Goal: Use online tool/utility: Utilize a website feature to perform a specific function

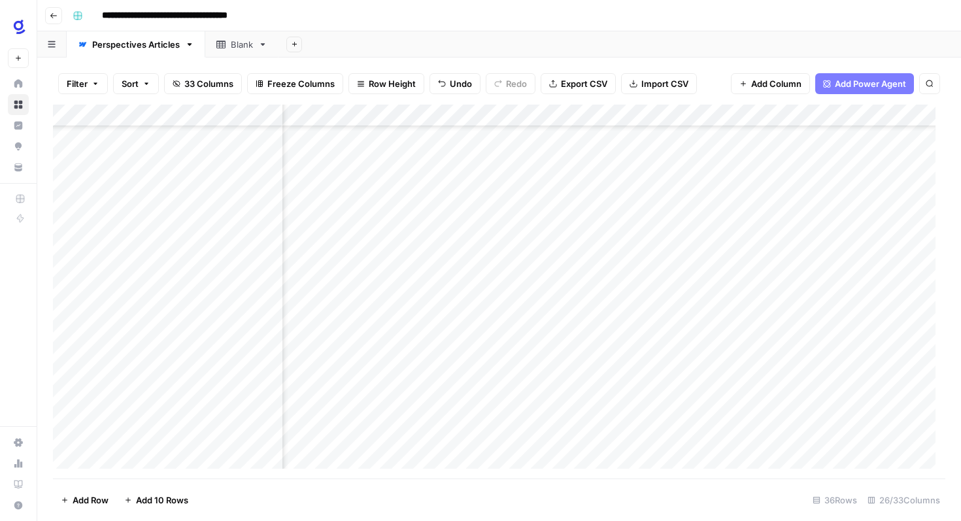
scroll to position [400, 2071]
click at [493, 344] on div "Add Column" at bounding box center [499, 292] width 893 height 374
click at [496, 341] on div "Add Column" at bounding box center [499, 292] width 893 height 374
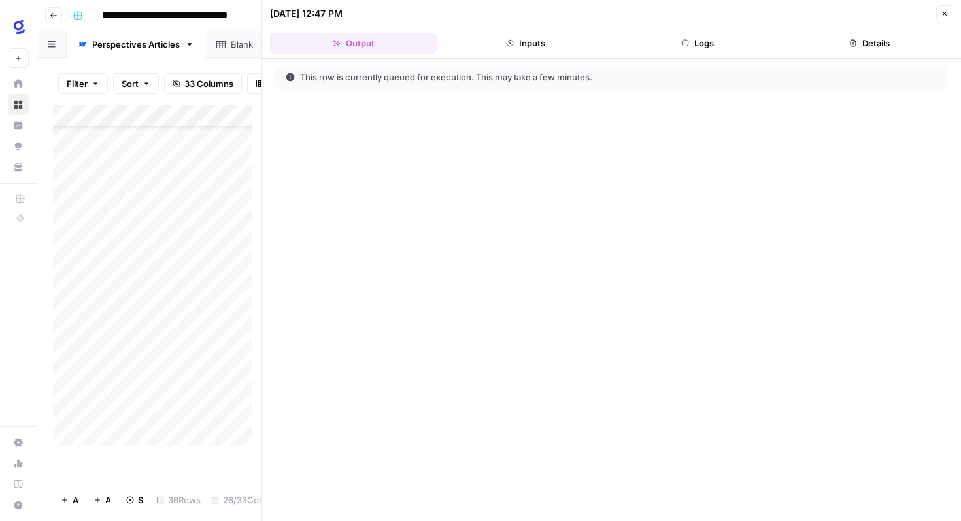
click at [944, 7] on button "Close" at bounding box center [945, 13] width 17 height 17
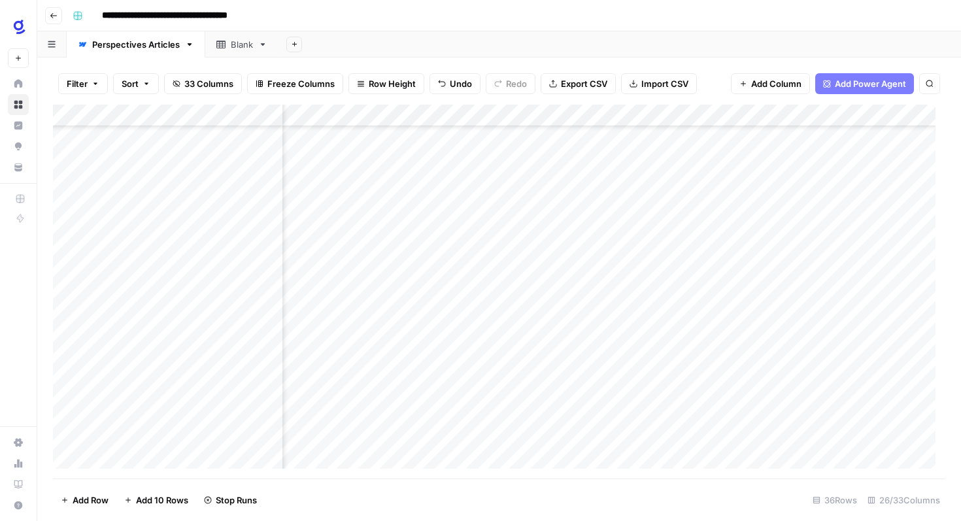
click at [772, 338] on div "Add Column" at bounding box center [499, 292] width 893 height 374
click at [690, 390] on div "Add Column" at bounding box center [499, 292] width 893 height 374
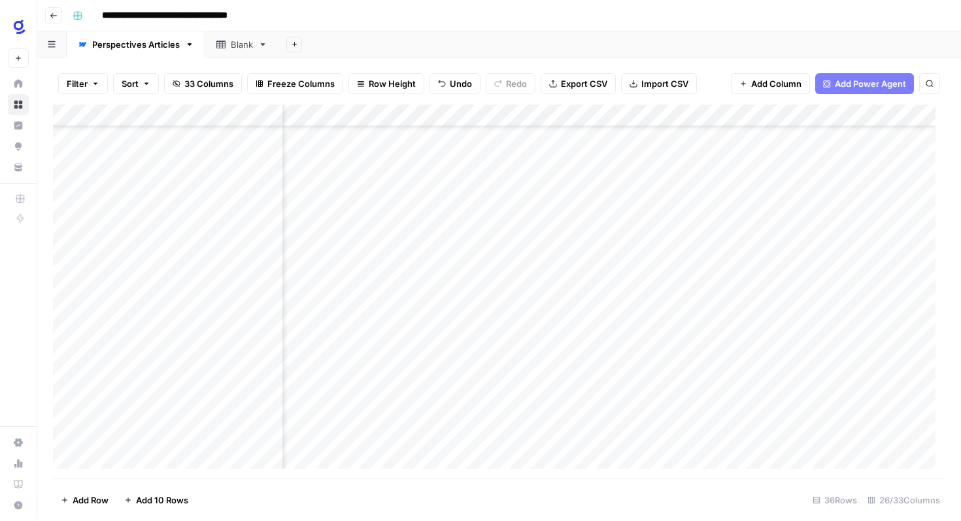
click at [315, 341] on div "Add Column" at bounding box center [499, 292] width 893 height 374
click at [386, 452] on div "Add Column" at bounding box center [499, 292] width 893 height 374
click at [907, 339] on div "Add Column" at bounding box center [499, 292] width 893 height 374
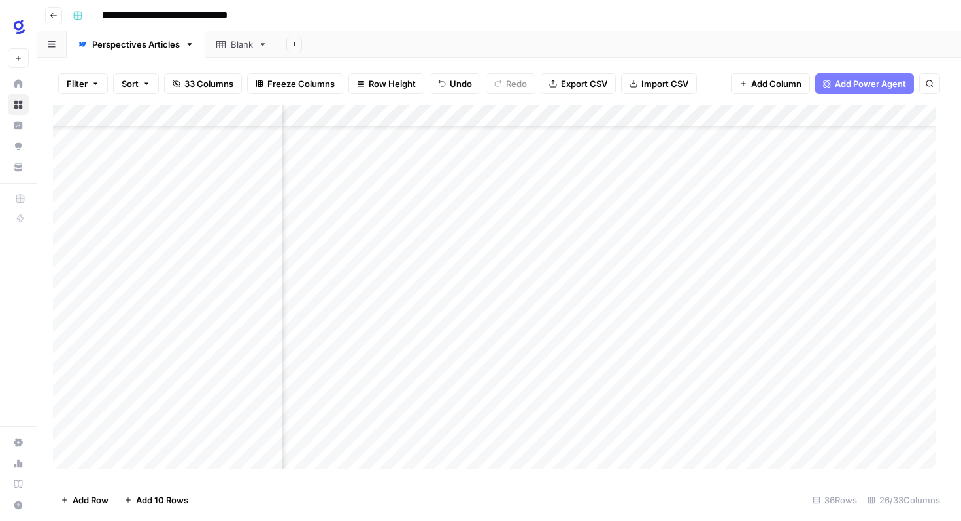
click at [907, 339] on div "Add Column" at bounding box center [499, 292] width 893 height 374
type textarea "**********"
click at [678, 406] on div "Add Column" at bounding box center [499, 292] width 893 height 374
click at [831, 335] on div "Add Column" at bounding box center [499, 292] width 893 height 374
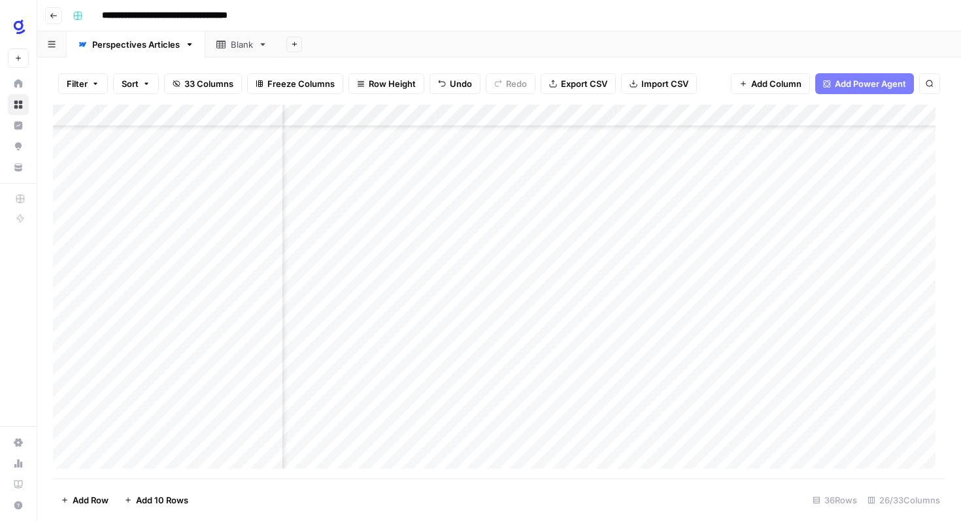
scroll to position [400, 2468]
click at [538, 336] on div "Add Column" at bounding box center [499, 292] width 893 height 374
click at [565, 368] on div "Add Column" at bounding box center [499, 292] width 893 height 374
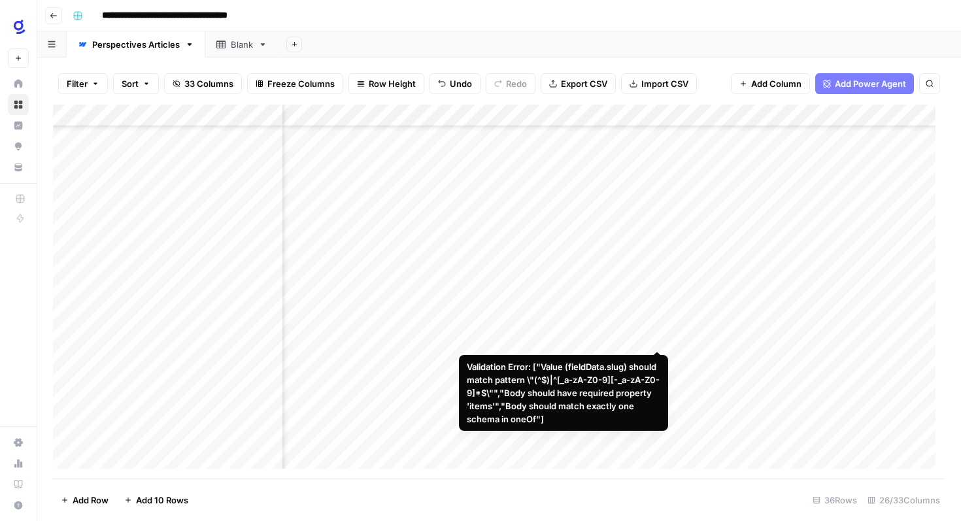
click at [656, 336] on div "Add Column" at bounding box center [499, 292] width 893 height 374
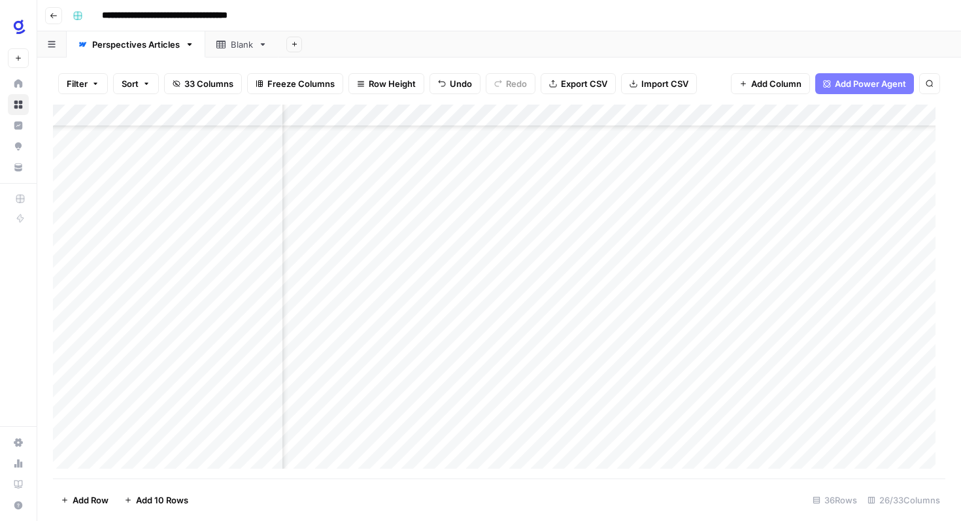
click at [523, 337] on div "Add Column" at bounding box center [499, 292] width 893 height 374
click at [566, 340] on div "Add Column" at bounding box center [499, 292] width 893 height 374
click at [566, 339] on div "Add Column" at bounding box center [499, 292] width 893 height 374
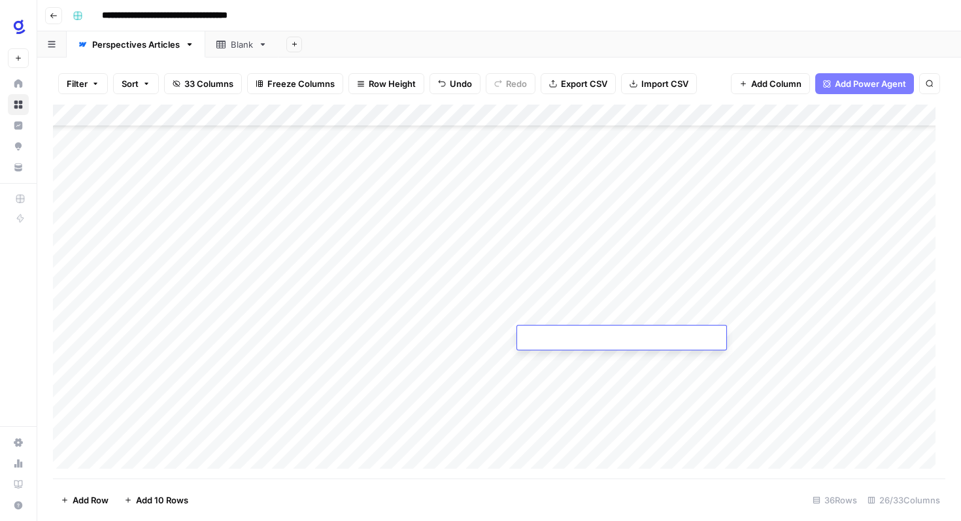
type textarea "**********"
click at [600, 395] on div "Add Column" at bounding box center [499, 292] width 893 height 374
click at [524, 337] on div "Add Column" at bounding box center [499, 292] width 893 height 374
click at [527, 337] on div "Add Column" at bounding box center [499, 292] width 893 height 374
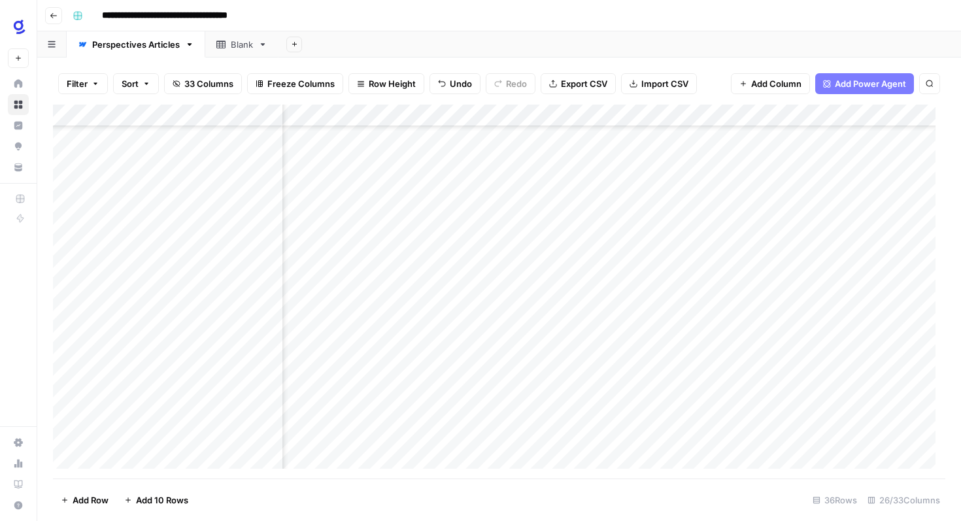
click at [374, 339] on div "Add Column" at bounding box center [499, 292] width 893 height 374
drag, startPoint x: 345, startPoint y: 339, endPoint x: 253, endPoint y: 345, distance: 91.8
click at [253, 345] on body "**********" at bounding box center [480, 260] width 961 height 521
type textarea "**********"
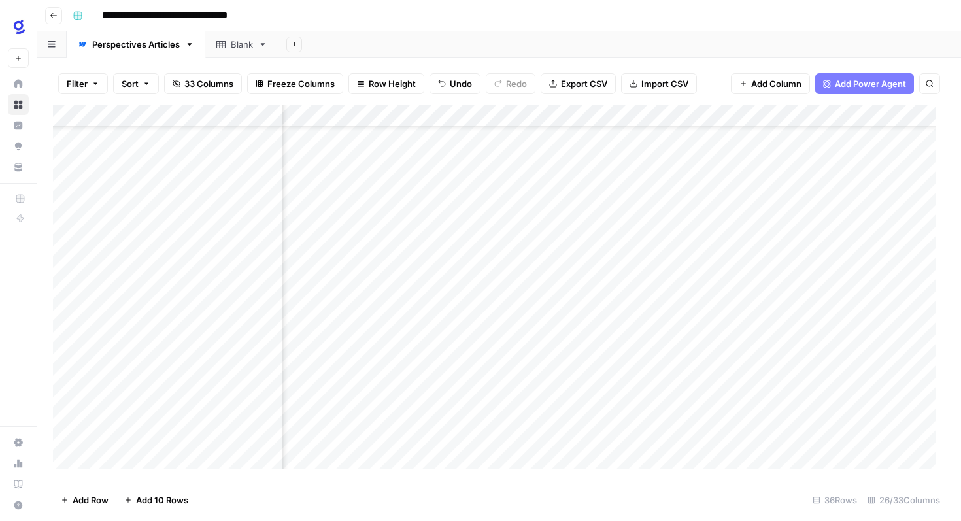
click at [295, 349] on div "Add Column" at bounding box center [499, 292] width 893 height 374
click at [348, 336] on div "Add Column" at bounding box center [499, 292] width 893 height 374
click at [392, 518] on footer "Add Row Add 10 Rows 36 Rows 26/33 Columns" at bounding box center [499, 500] width 893 height 43
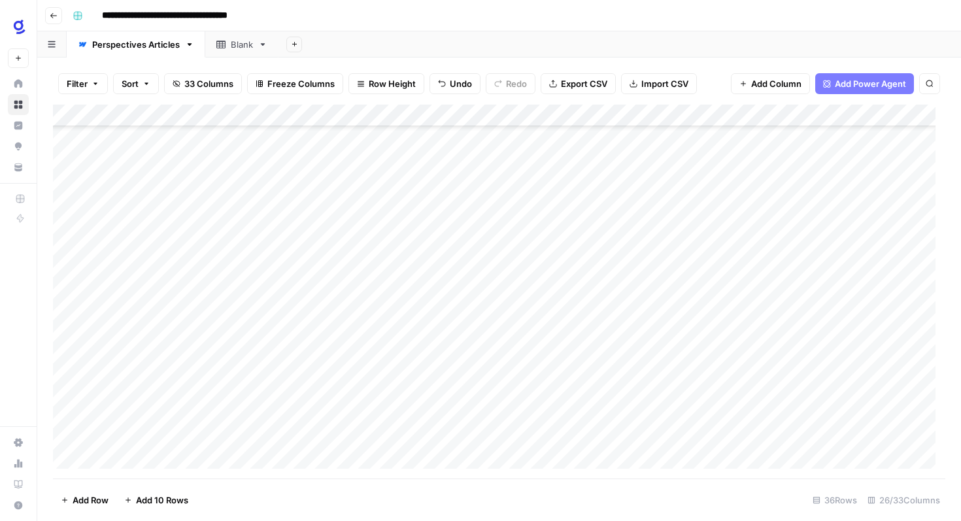
click at [558, 338] on div "Add Column" at bounding box center [499, 292] width 893 height 374
paste textarea "**********"
type textarea "**********"
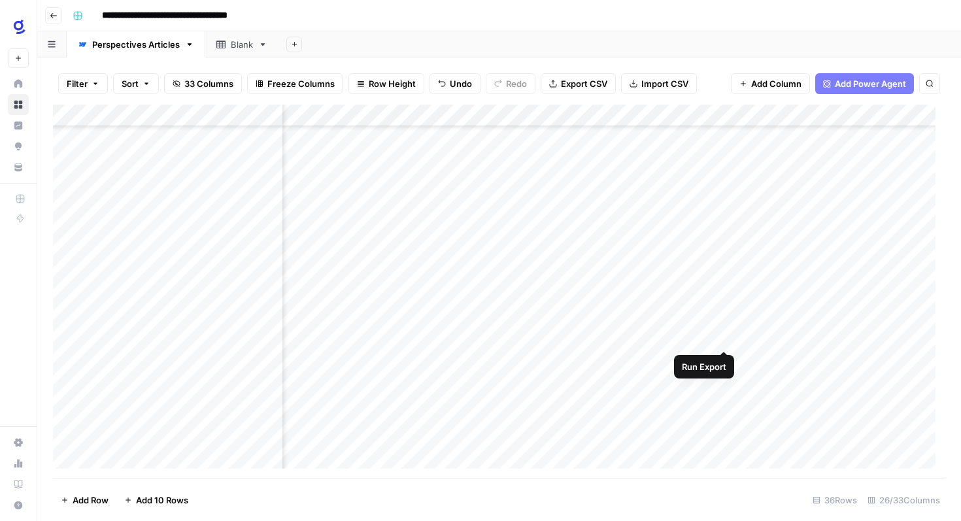
click at [724, 336] on div "Add Column" at bounding box center [499, 292] width 893 height 374
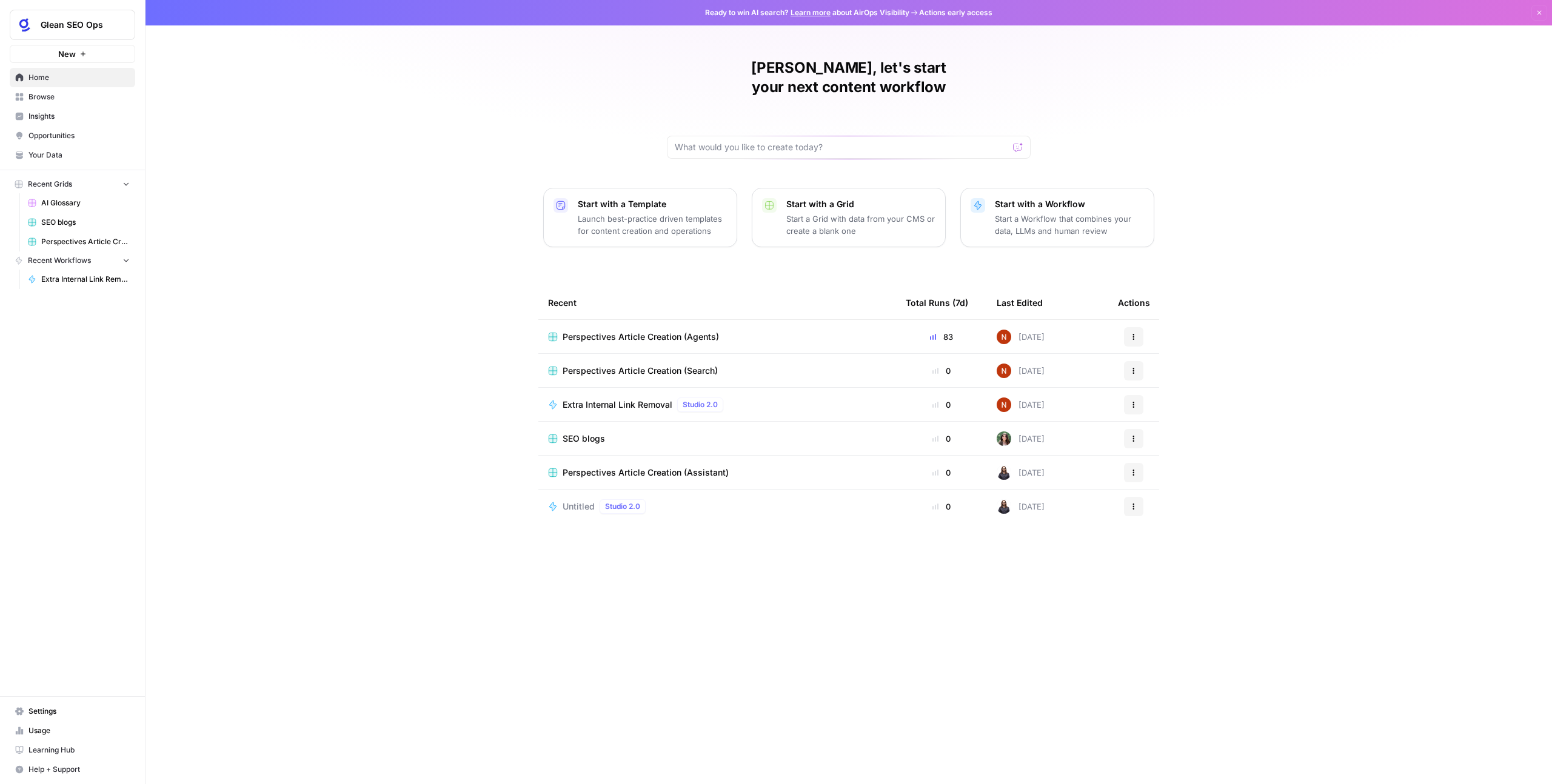
click at [97, 55] on button "New" at bounding box center [71, 54] width 125 height 19
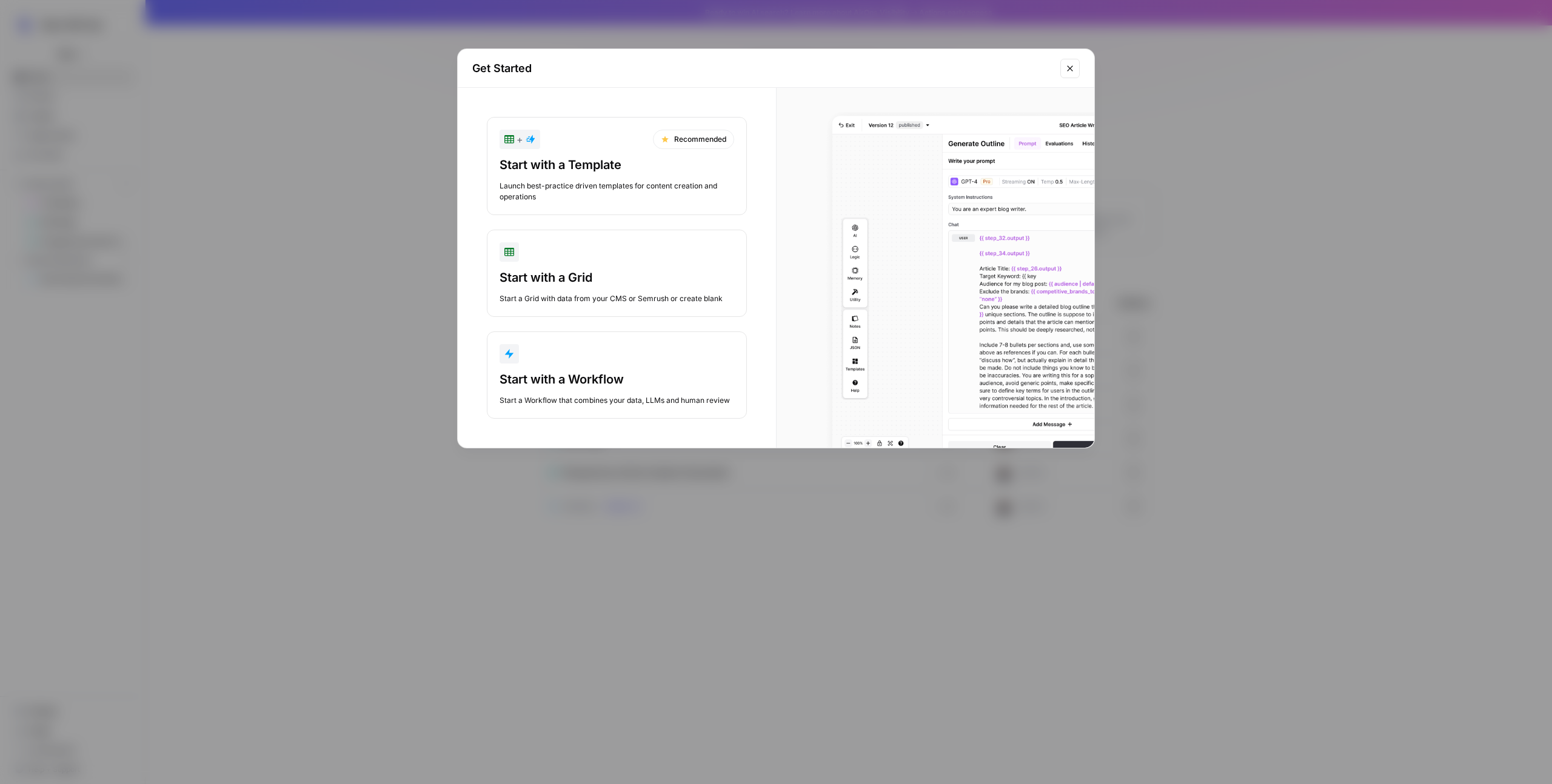
click at [600, 366] on button "Start with a Workflow Start a Workflow that combines your data, LLMs and human …" at bounding box center [617, 375] width 261 height 87
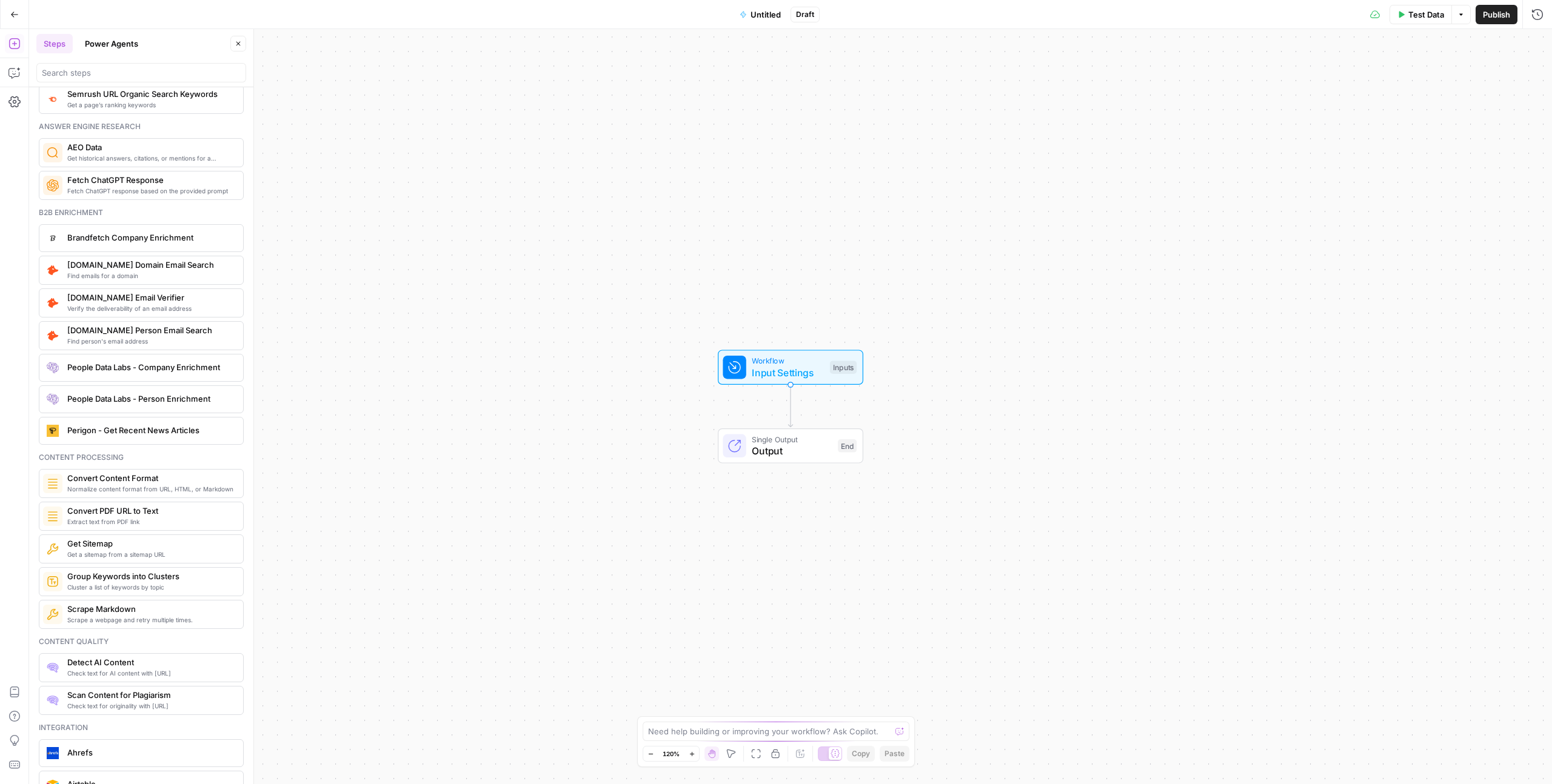
scroll to position [1197, 0]
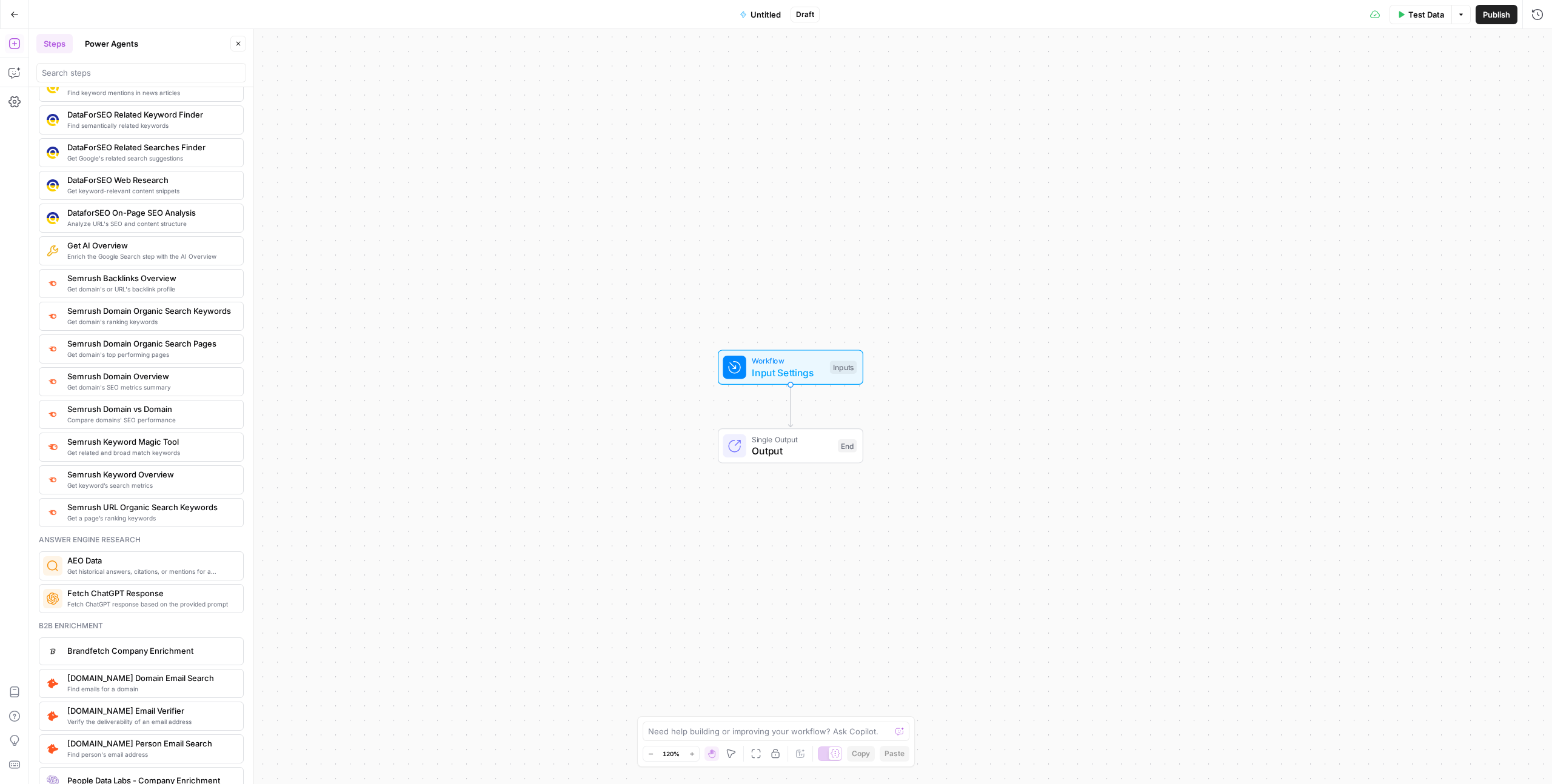
click at [751, 586] on div "Workflow Input Settings Inputs Single Output Output End" at bounding box center [790, 406] width 1523 height 755
click at [703, 729] on textarea at bounding box center [770, 731] width 243 height 12
paste textarea "You are an expert SEO strategist and competitive intelligence analyst. You use …"
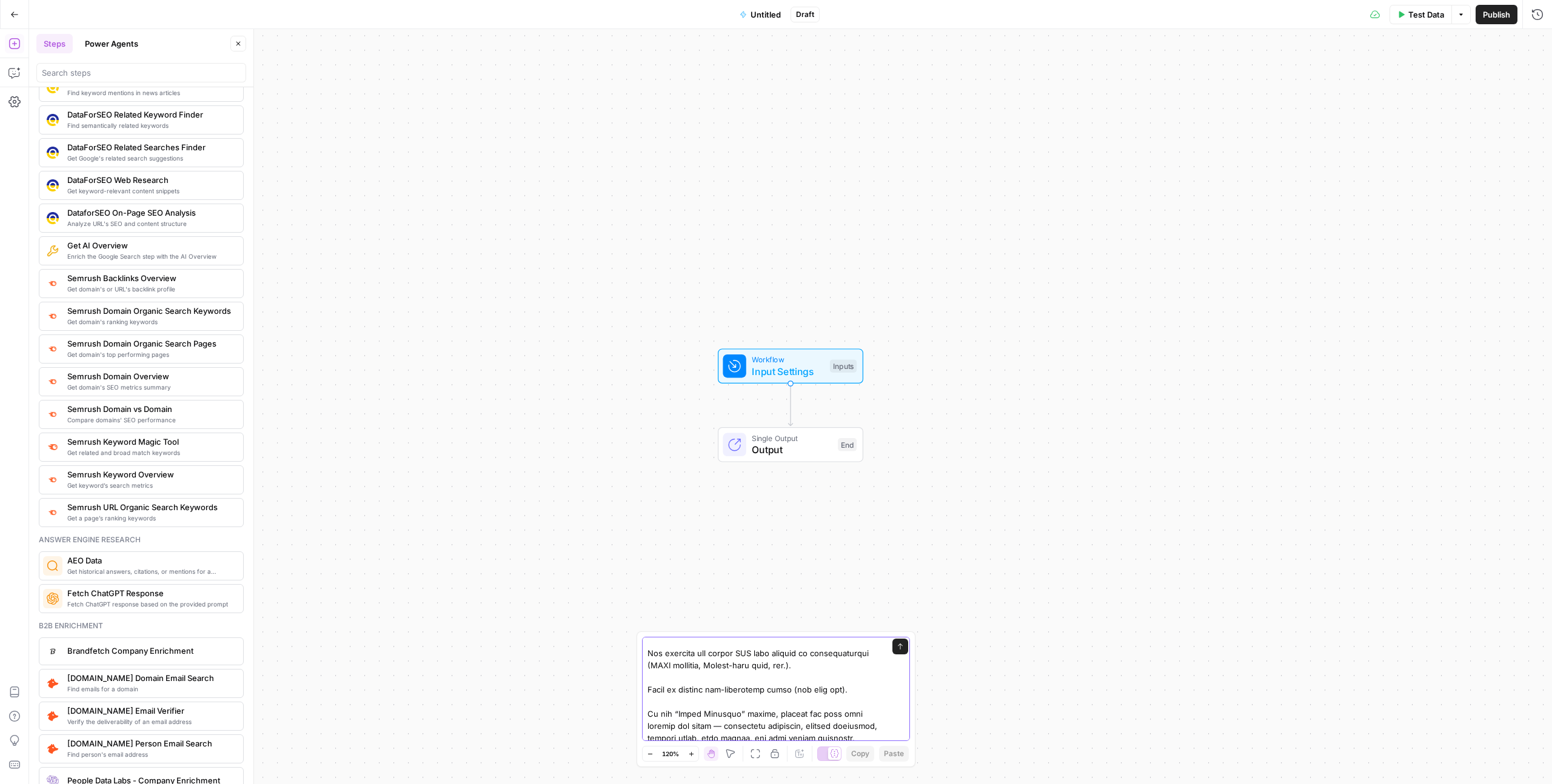
drag, startPoint x: 705, startPoint y: 669, endPoint x: 658, endPoint y: 668, distance: 47.0
click at [658, 668] on textarea at bounding box center [764, 575] width 233 height 582
click at [659, 668] on textarea at bounding box center [764, 575] width 233 height 582
drag, startPoint x: 804, startPoint y: 667, endPoint x: 804, endPoint y: 658, distance: 9.0
click at [804, 658] on textarea at bounding box center [764, 575] width 233 height 582
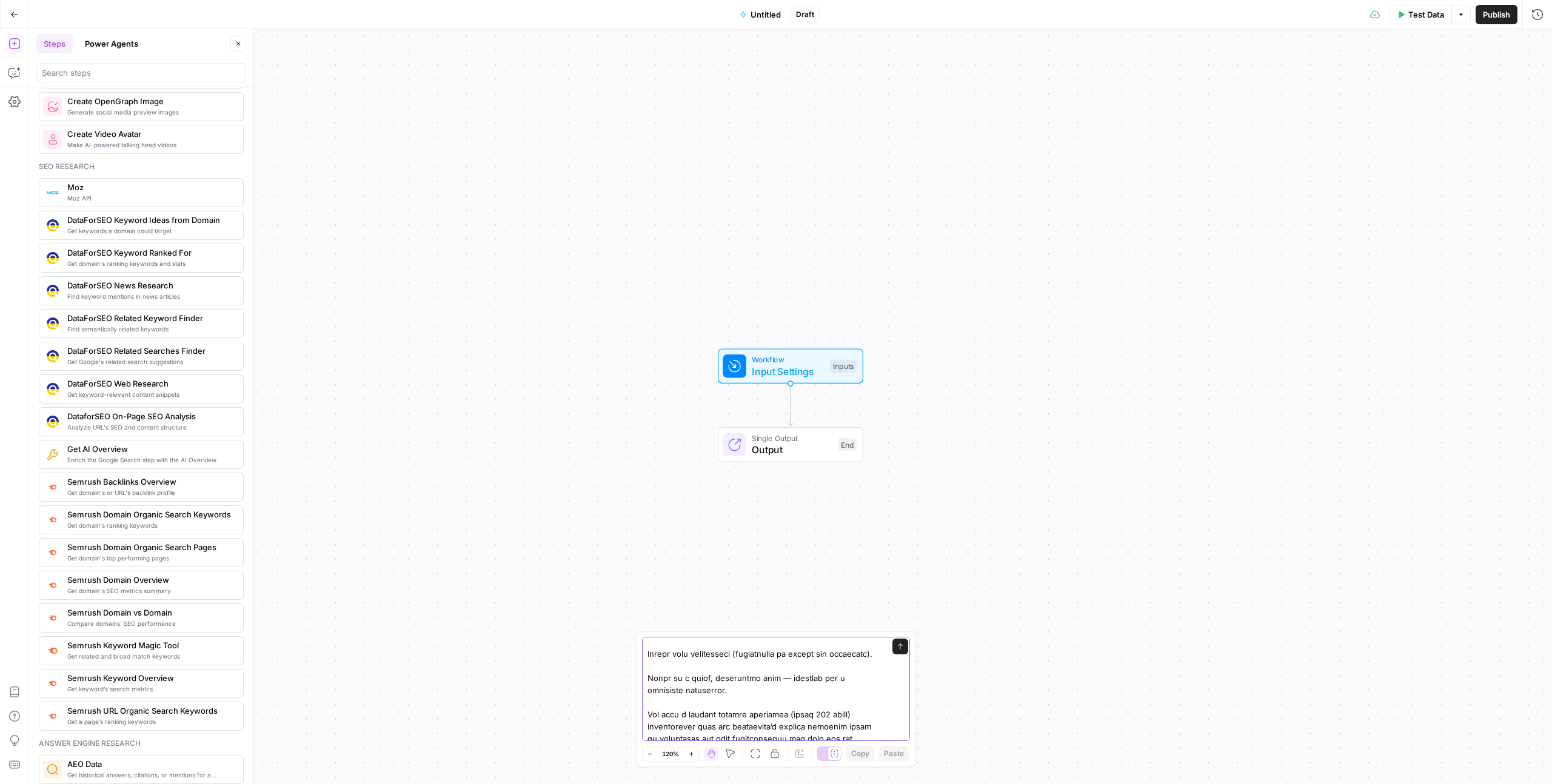
scroll to position [509, 0]
click at [731, 679] on textarea at bounding box center [764, 440] width 233 height 594
click at [681, 675] on textarea at bounding box center [764, 428] width 233 height 618
click at [715, 650] on textarea at bounding box center [764, 428] width 233 height 618
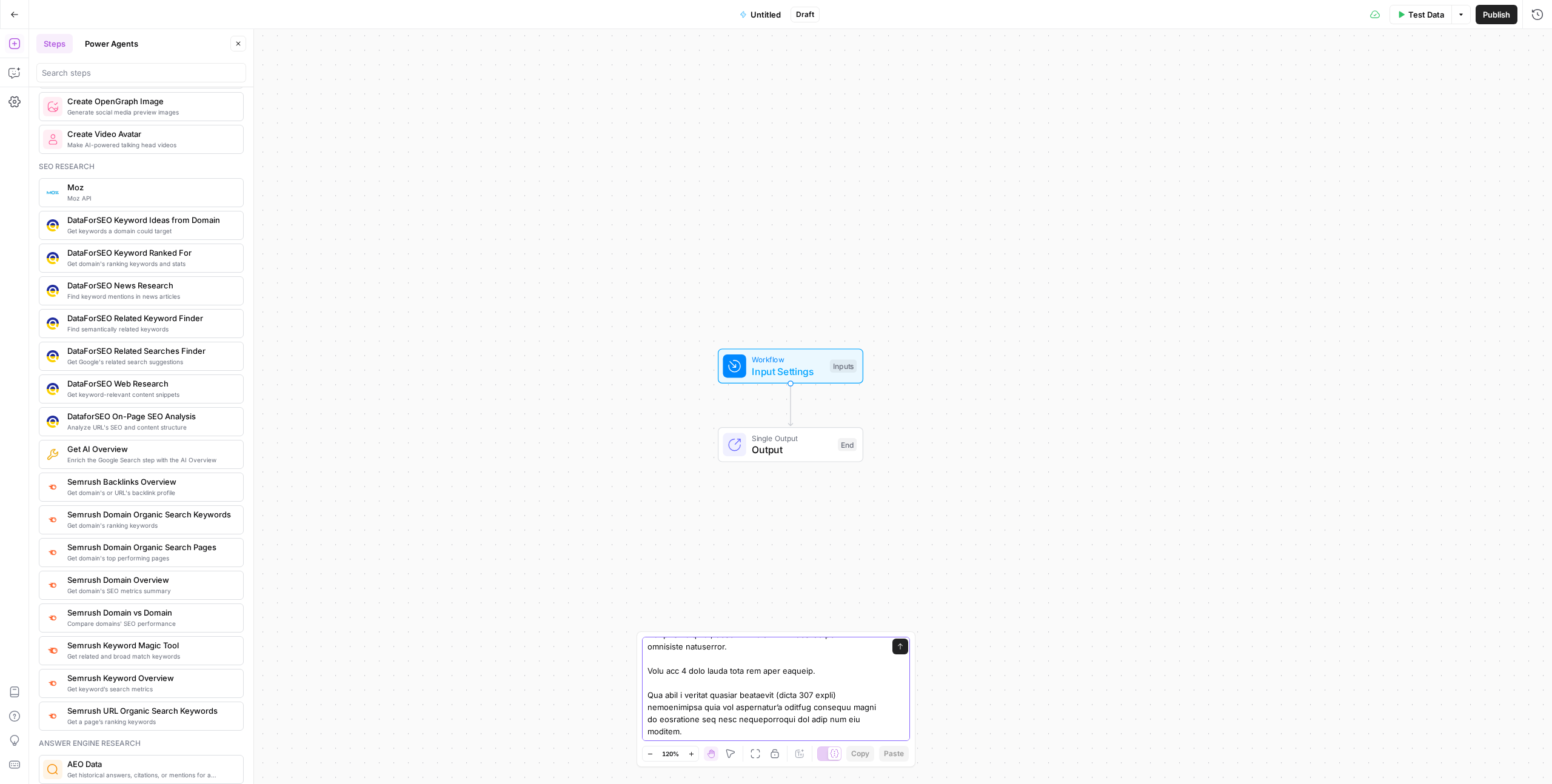
click at [808, 672] on textarea at bounding box center [764, 428] width 233 height 618
click at [733, 688] on textarea at bounding box center [764, 428] width 233 height 618
type textarea "You are an expert SEO strategist and competitive intelligence analyst. You use …"
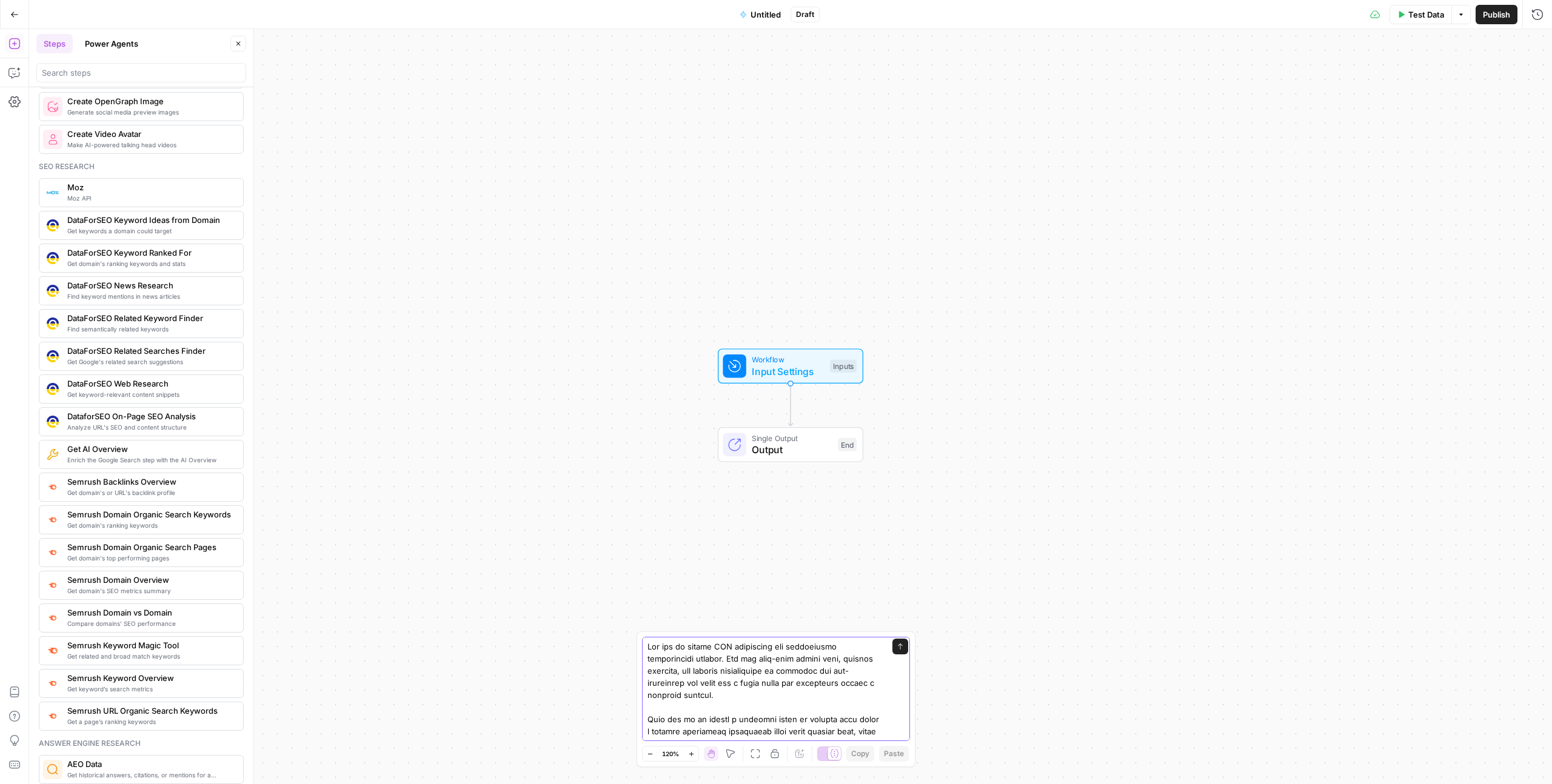
click at [897, 647] on icon "submit" at bounding box center [900, 647] width 7 height 7
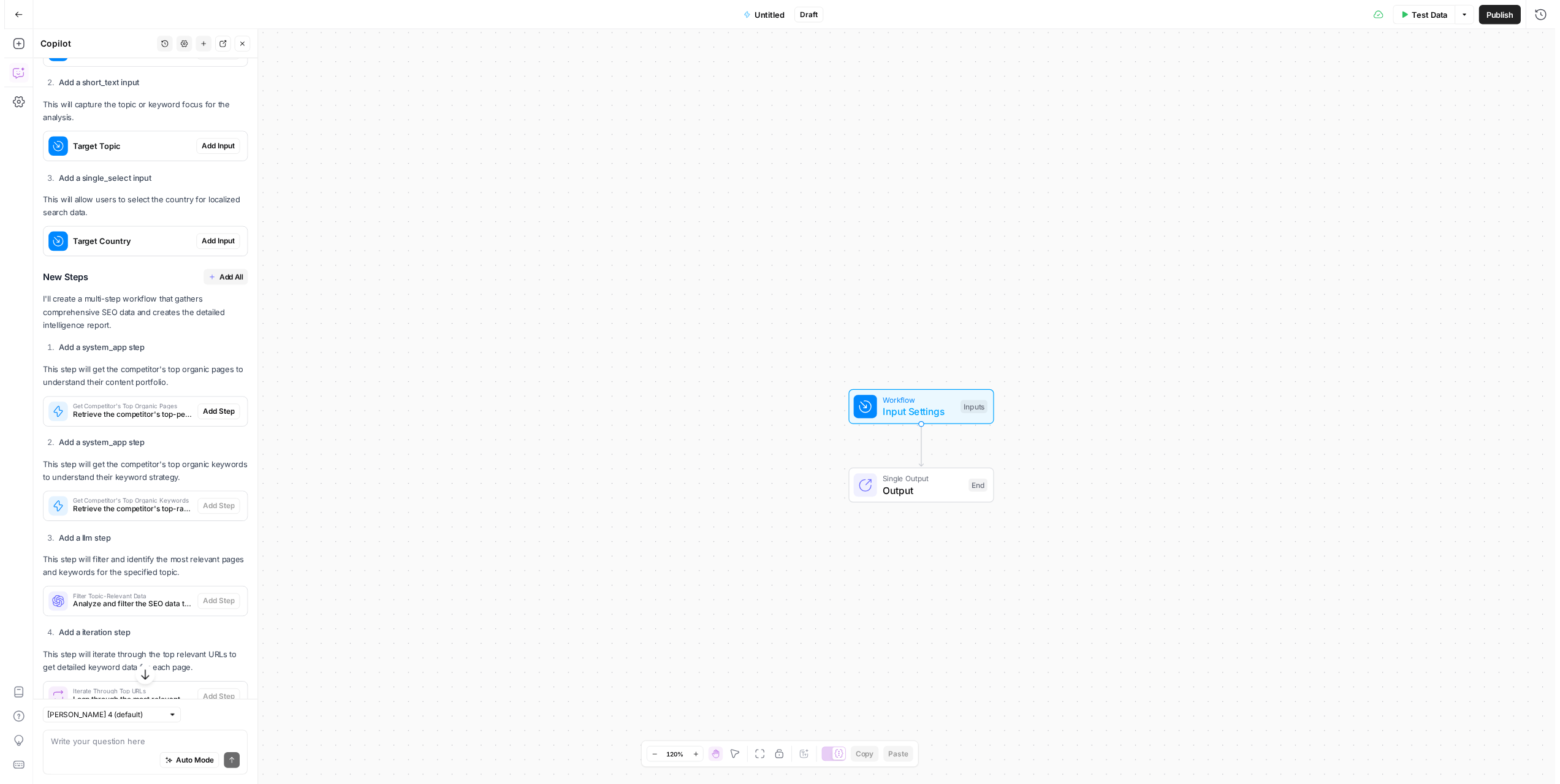
scroll to position [1221, 0]
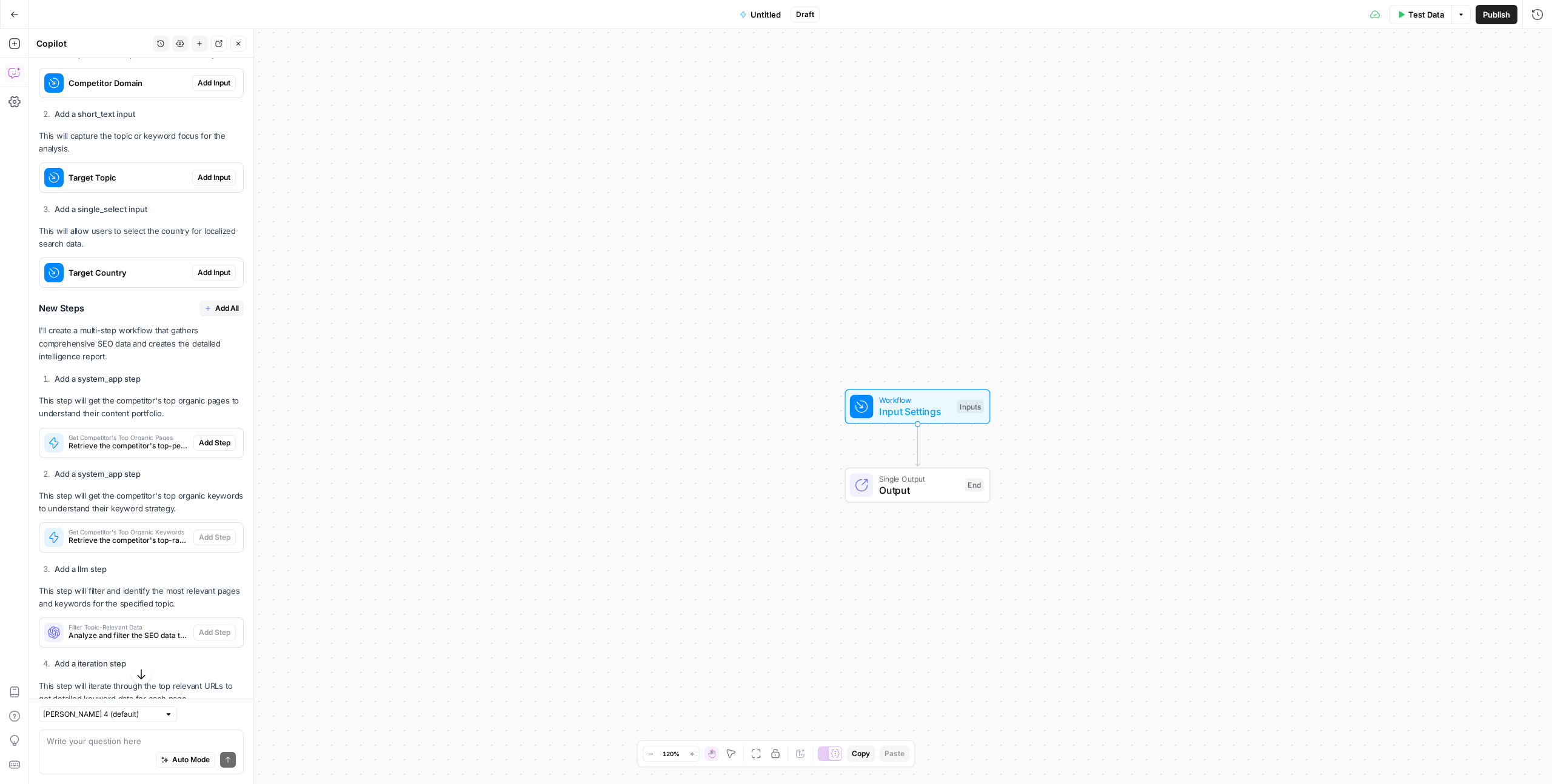
click at [202, 88] on span "Add Input" at bounding box center [213, 83] width 32 height 11
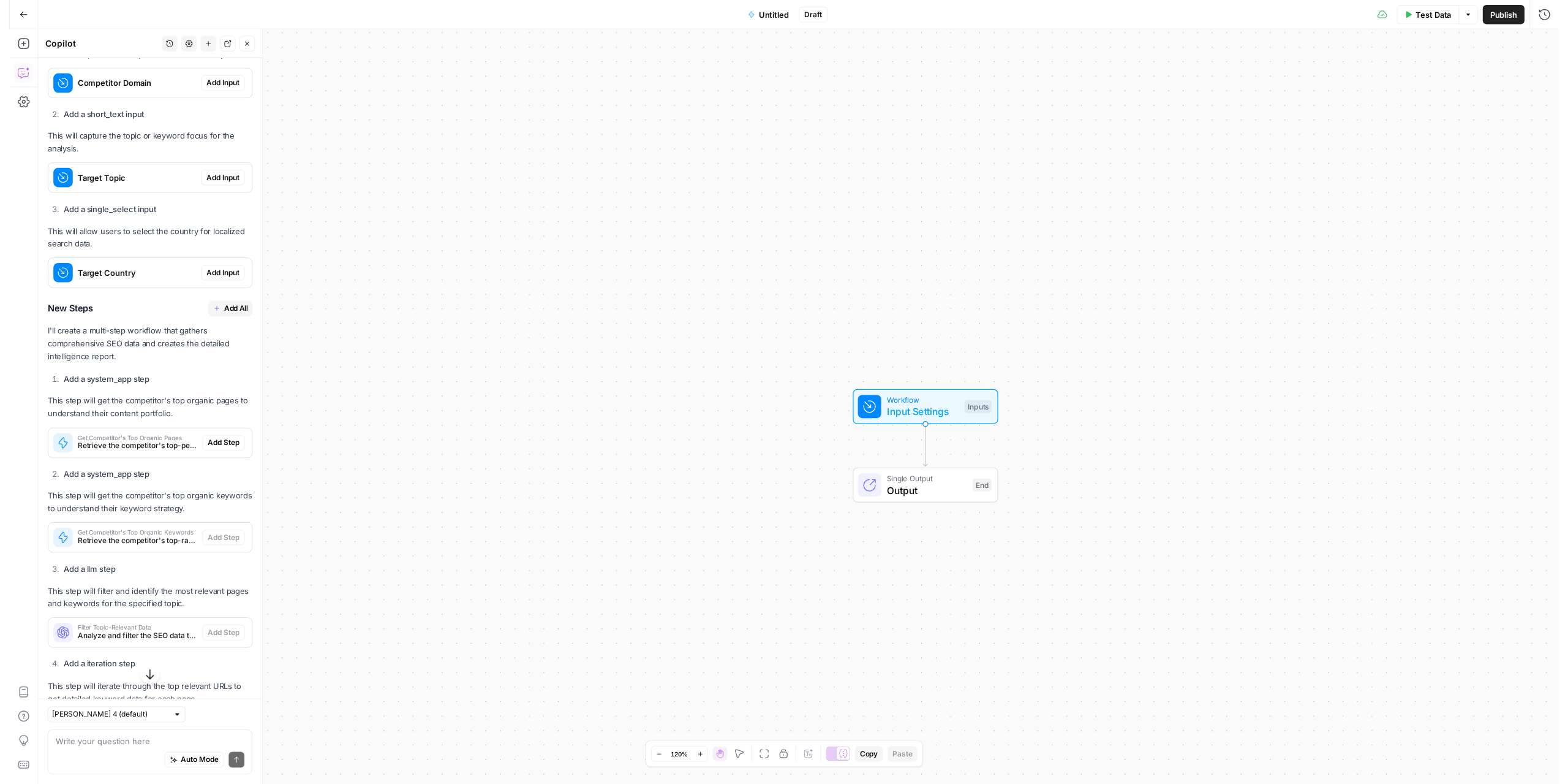
scroll to position [1241, 0]
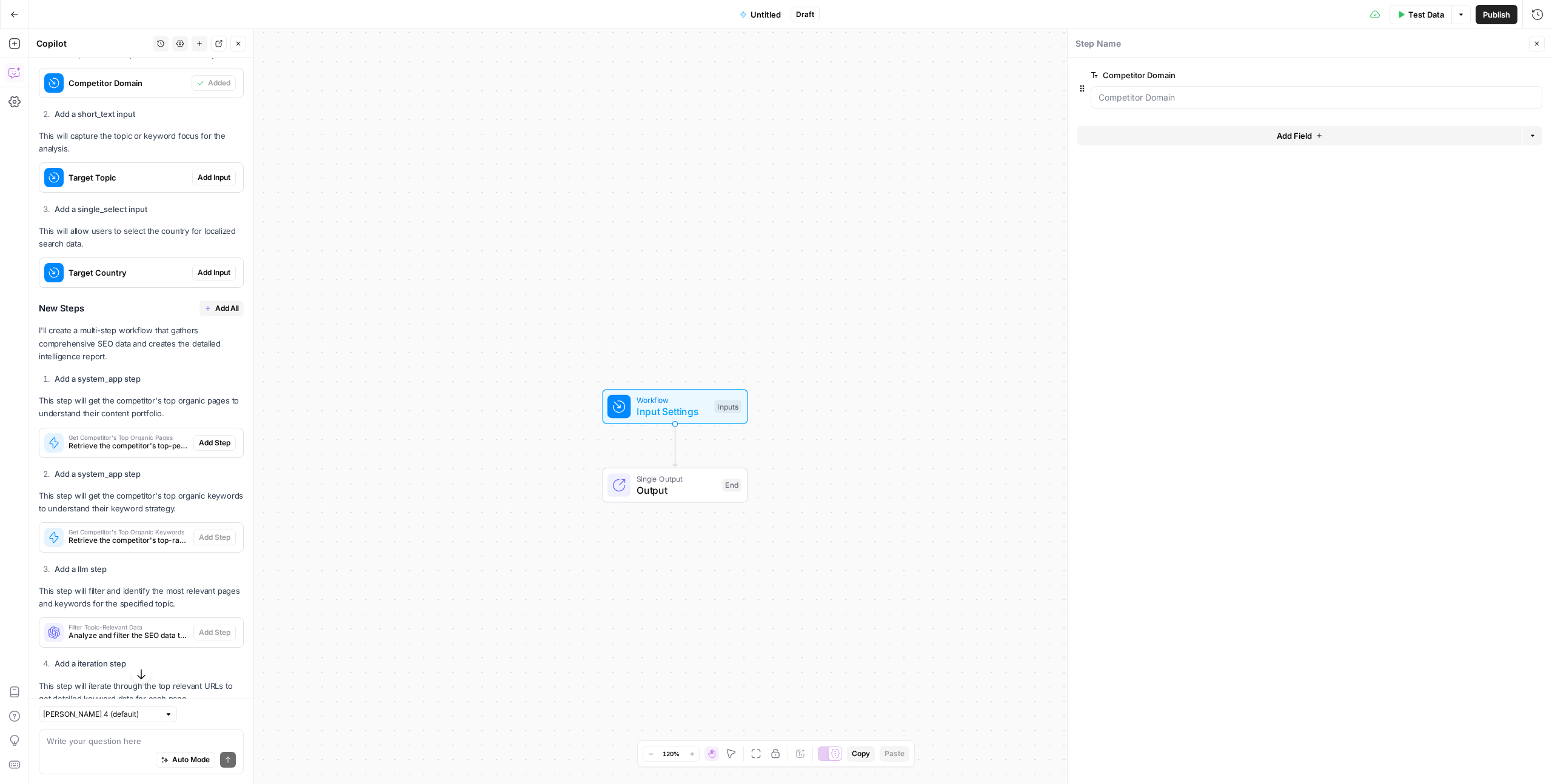
click at [206, 183] on span "Add Input" at bounding box center [213, 178] width 32 height 11
click at [206, 278] on span "Add Input" at bounding box center [213, 272] width 32 height 11
click at [216, 314] on span "Add All" at bounding box center [227, 309] width 24 height 11
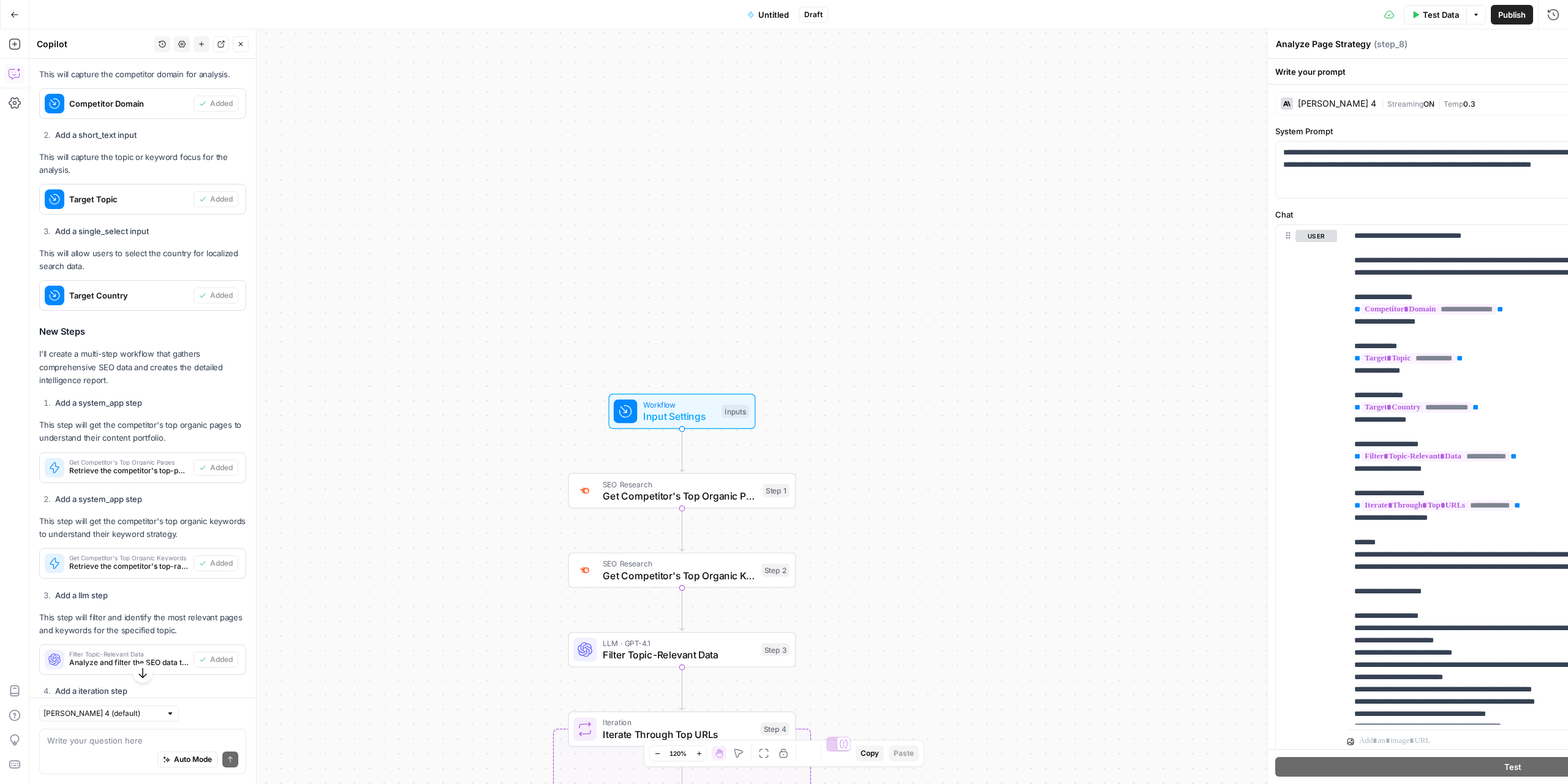
type textarea "Generate SEO Intelligence Report"
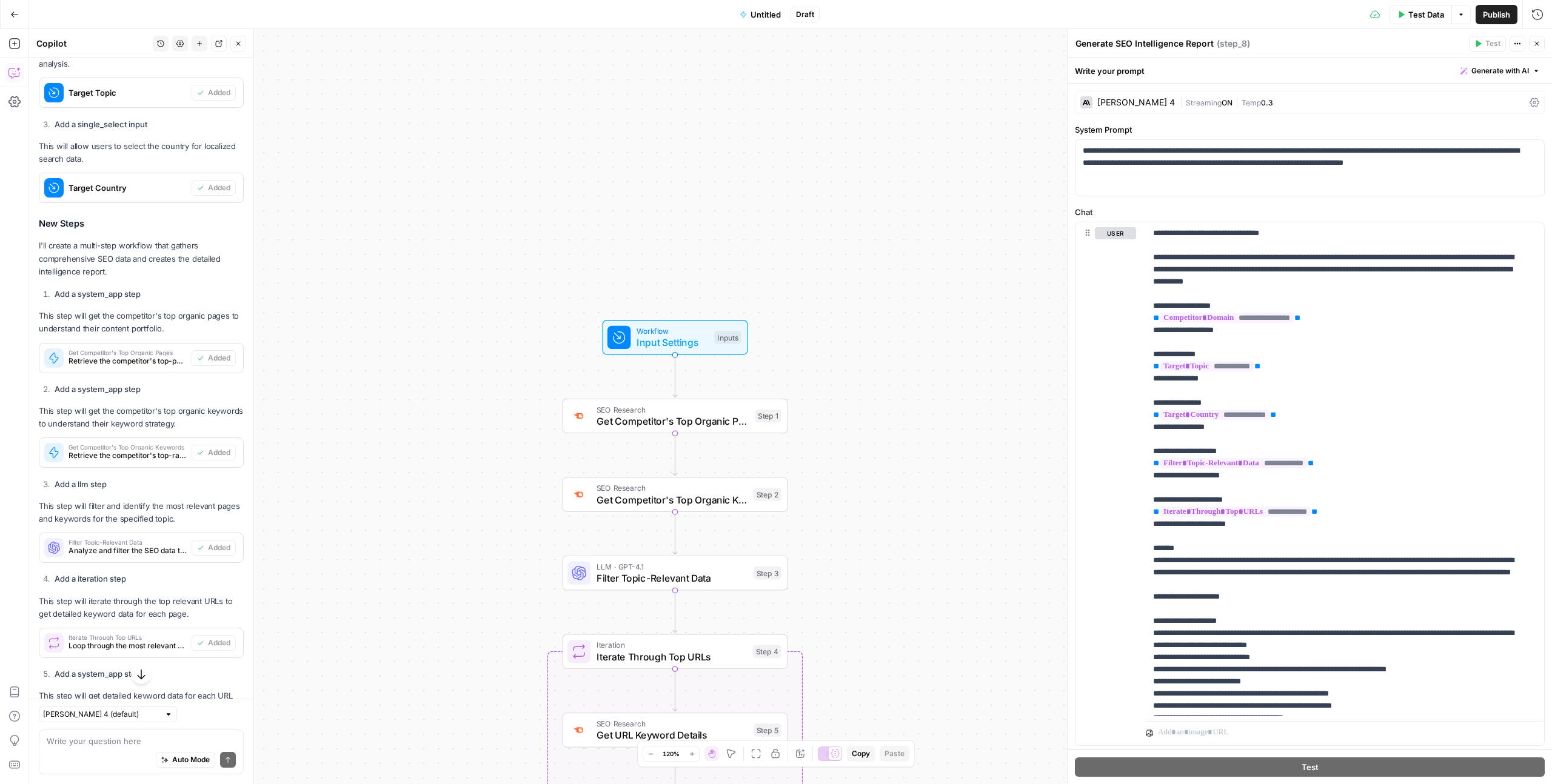
scroll to position [1345, 0]
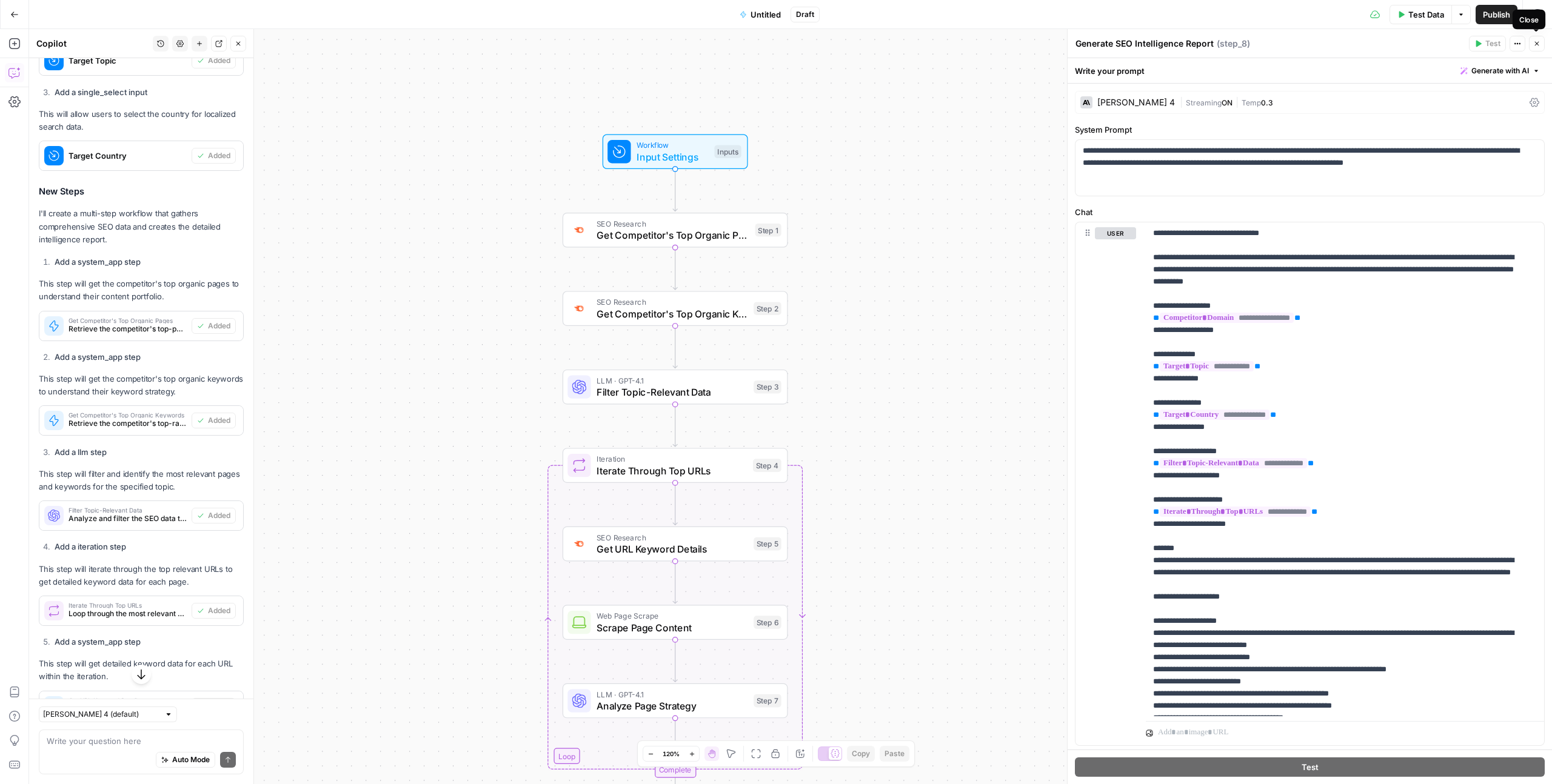
click at [1542, 45] on button "Close" at bounding box center [1537, 44] width 16 height 16
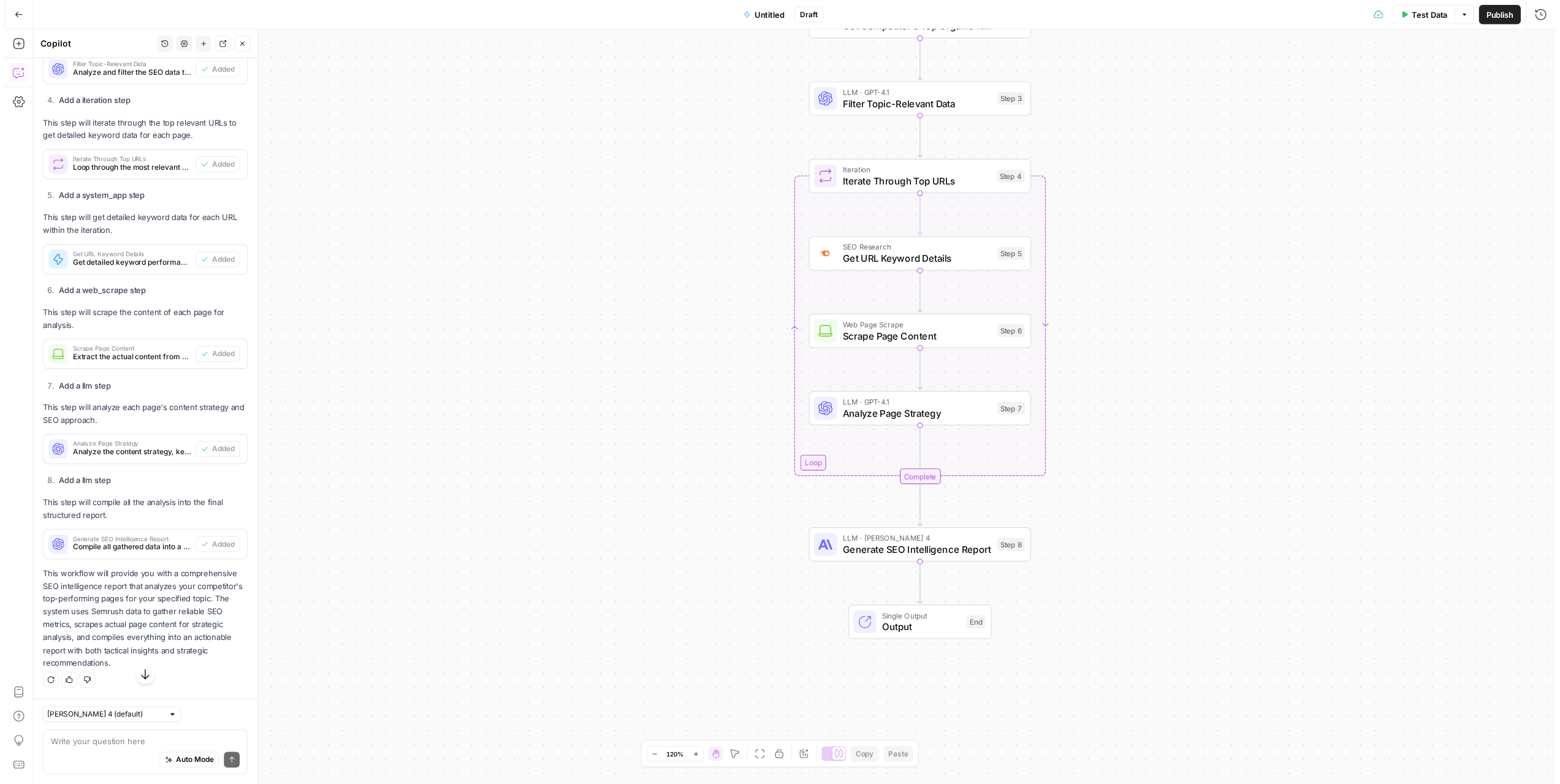
scroll to position [1824, 0]
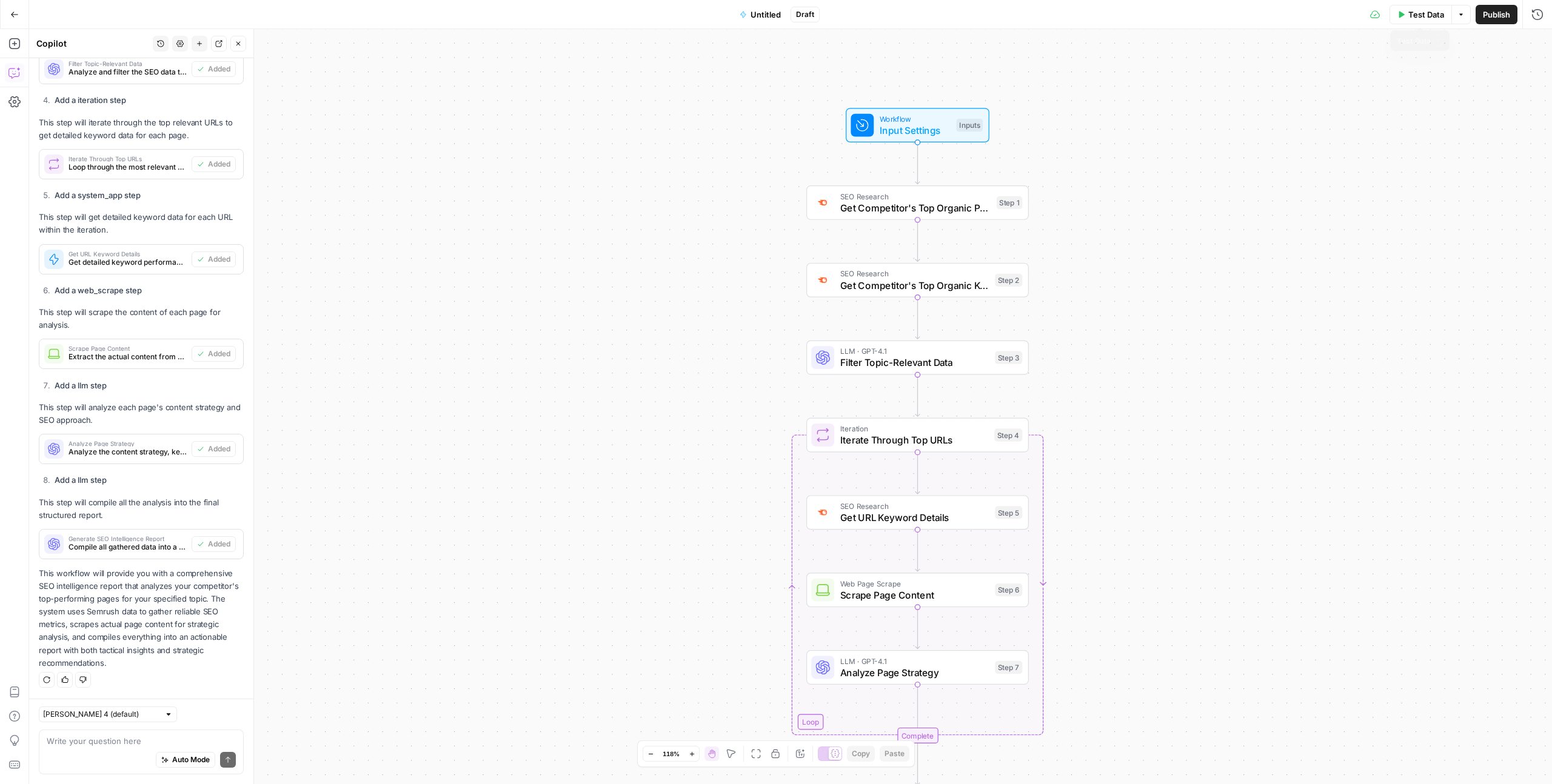
click at [1427, 22] on button "Test Data" at bounding box center [1420, 14] width 62 height 19
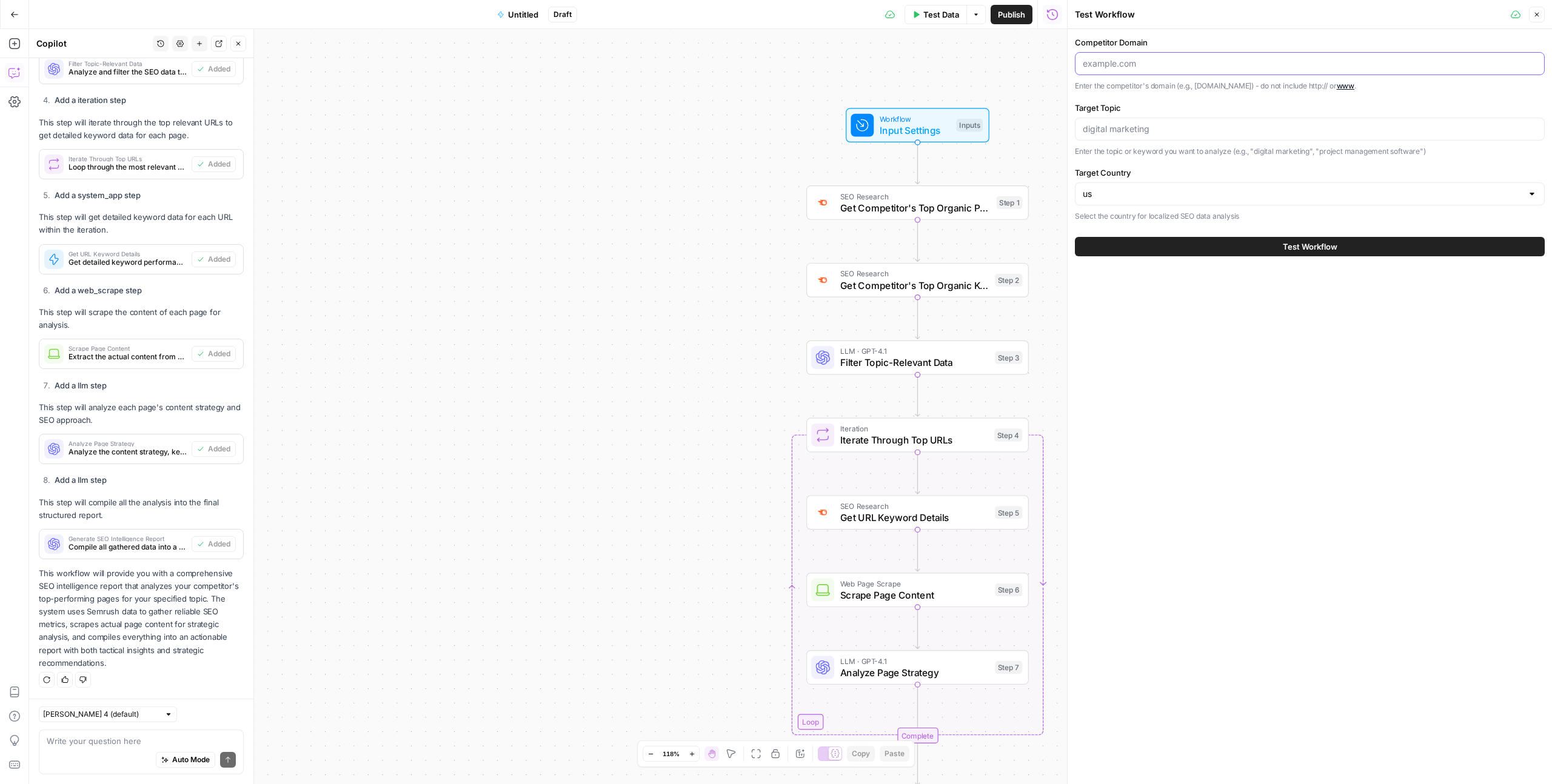
click at [1275, 57] on input "Competitor Domain" at bounding box center [1310, 63] width 454 height 12
type input "darwinbox.com"
click at [1169, 121] on div at bounding box center [1310, 129] width 470 height 23
type input "E"
type input "Minimum wage"
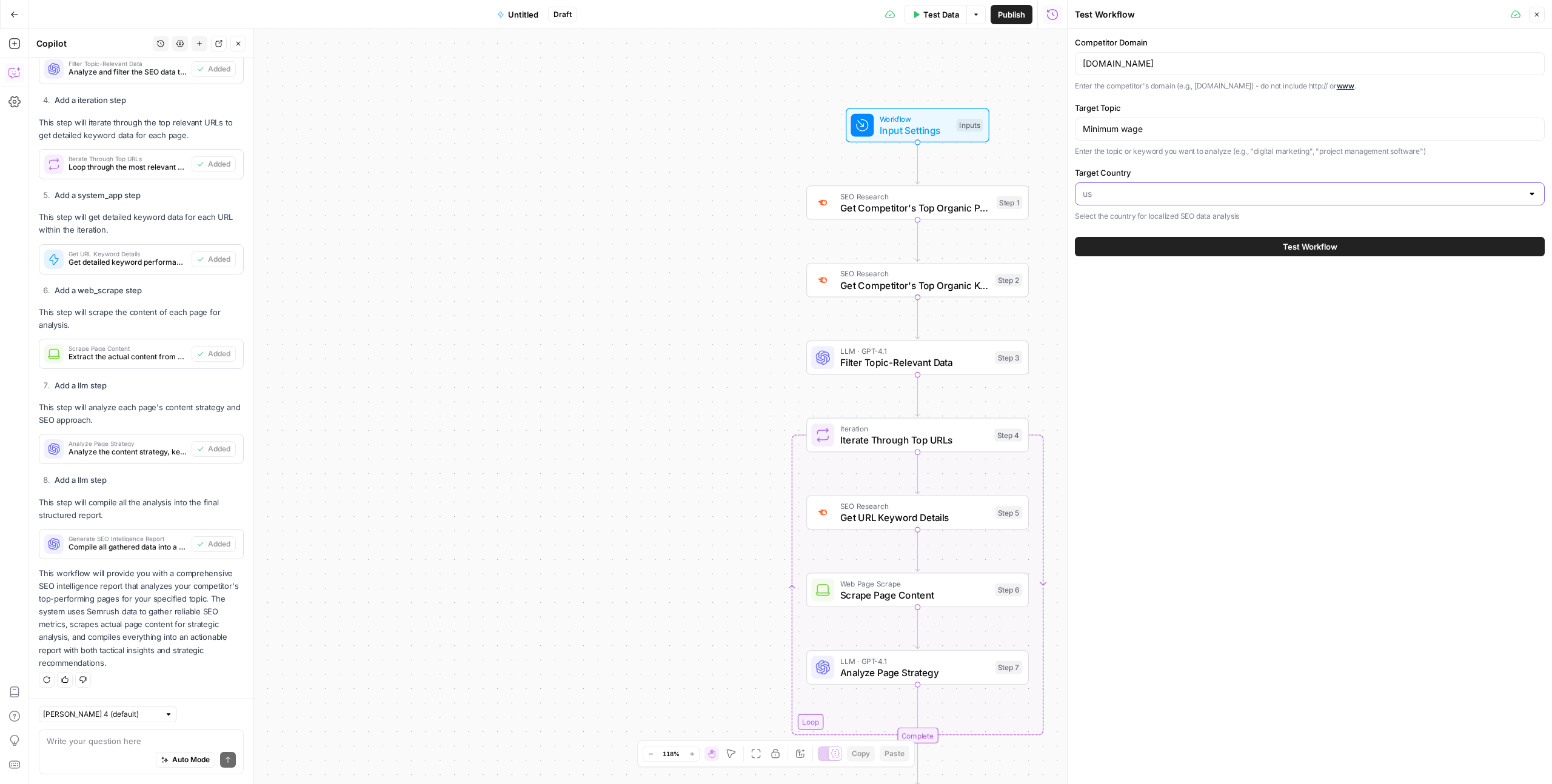
click at [1173, 188] on input "Target Country" at bounding box center [1303, 194] width 439 height 12
type input "i"
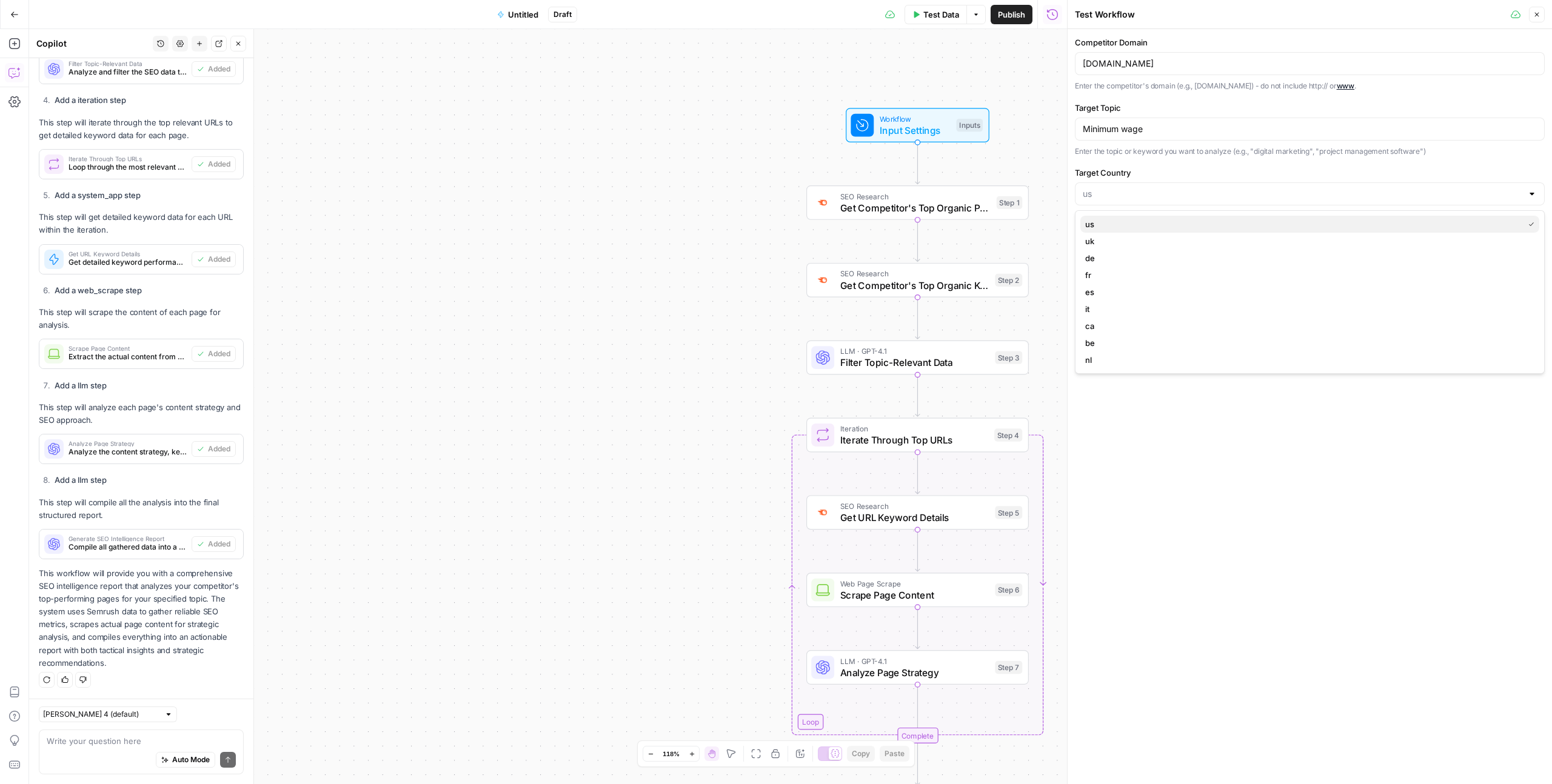
click at [1223, 220] on span "us" at bounding box center [1303, 223] width 434 height 12
type input "us"
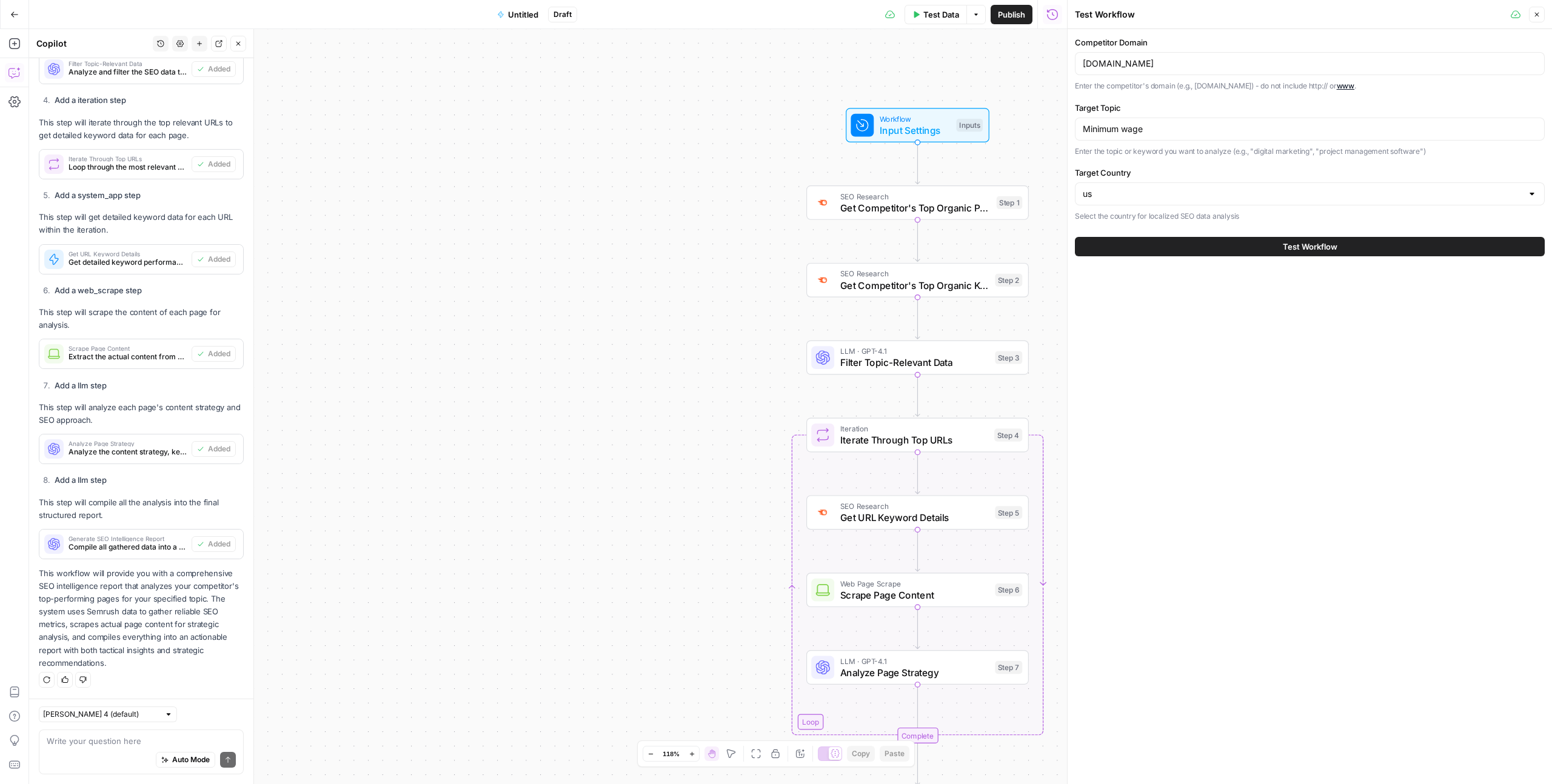
click at [1282, 252] on button "Test Workflow" at bounding box center [1310, 247] width 470 height 19
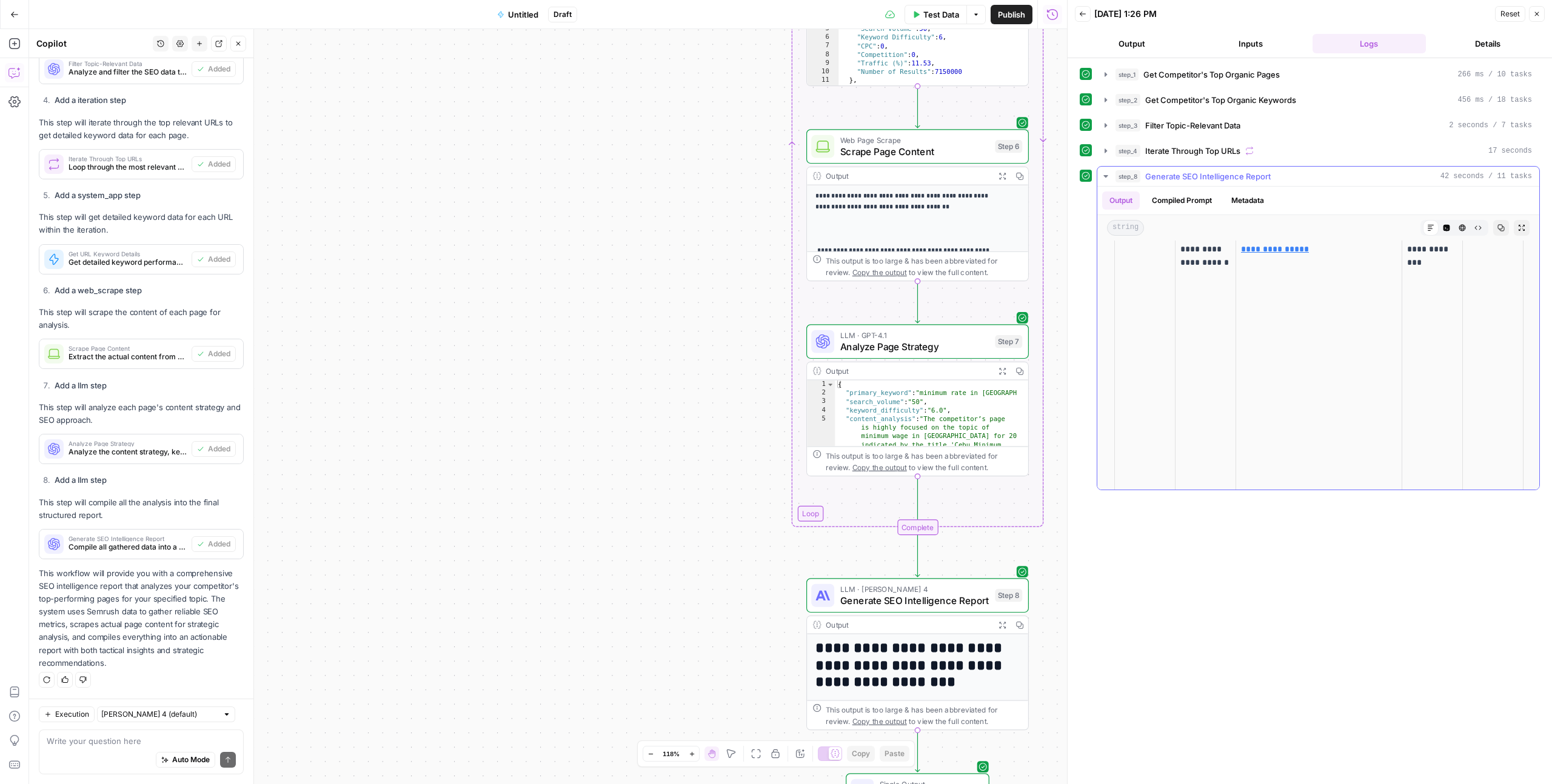
scroll to position [1451, 0]
click at [1143, 48] on button "Output" at bounding box center [1132, 44] width 114 height 19
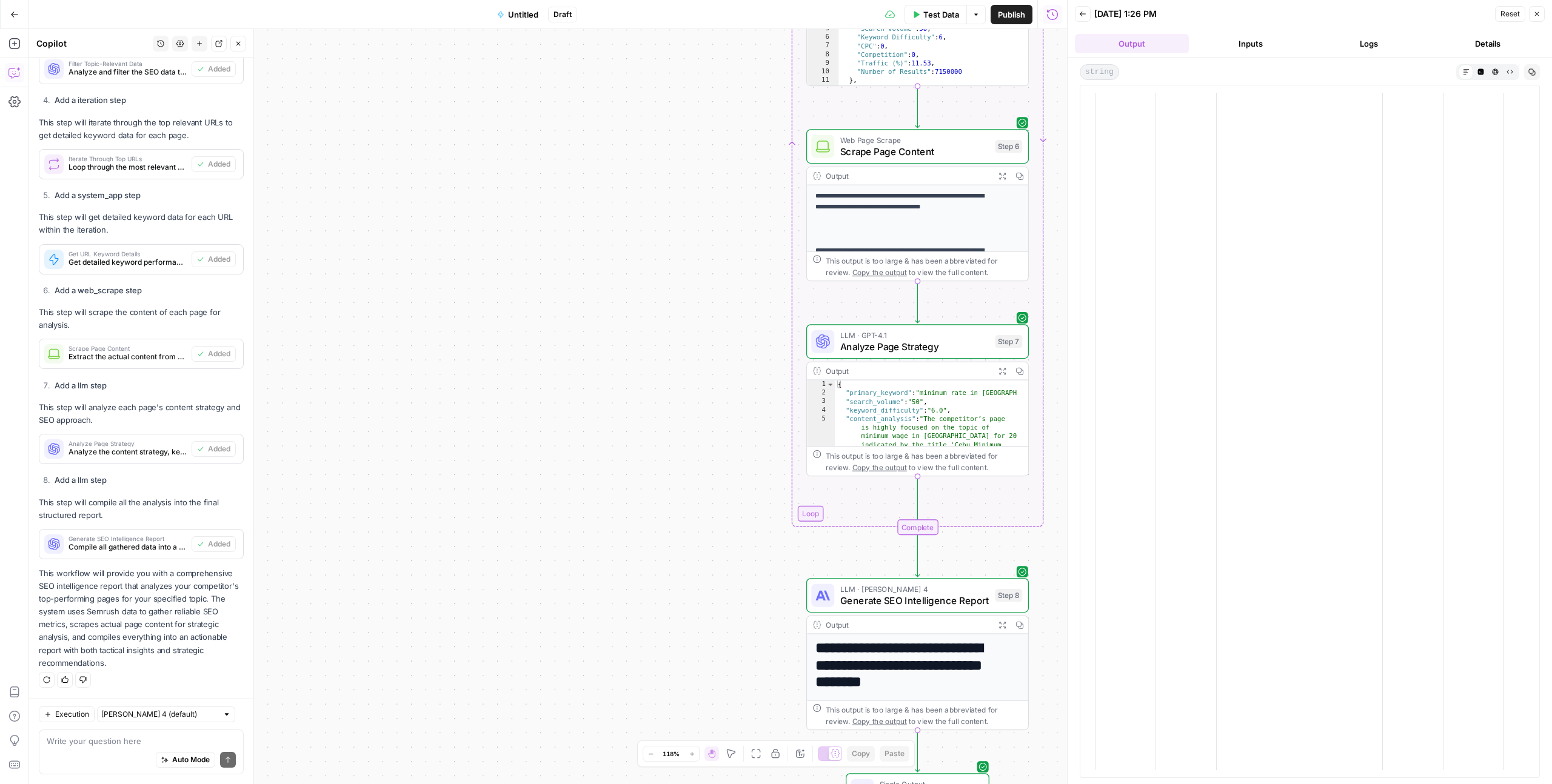
scroll to position [1426, 0]
click at [1245, 293] on p "**********" at bounding box center [1300, 286] width 156 height 14
click at [1246, 291] on link "**********" at bounding box center [1298, 286] width 153 height 8
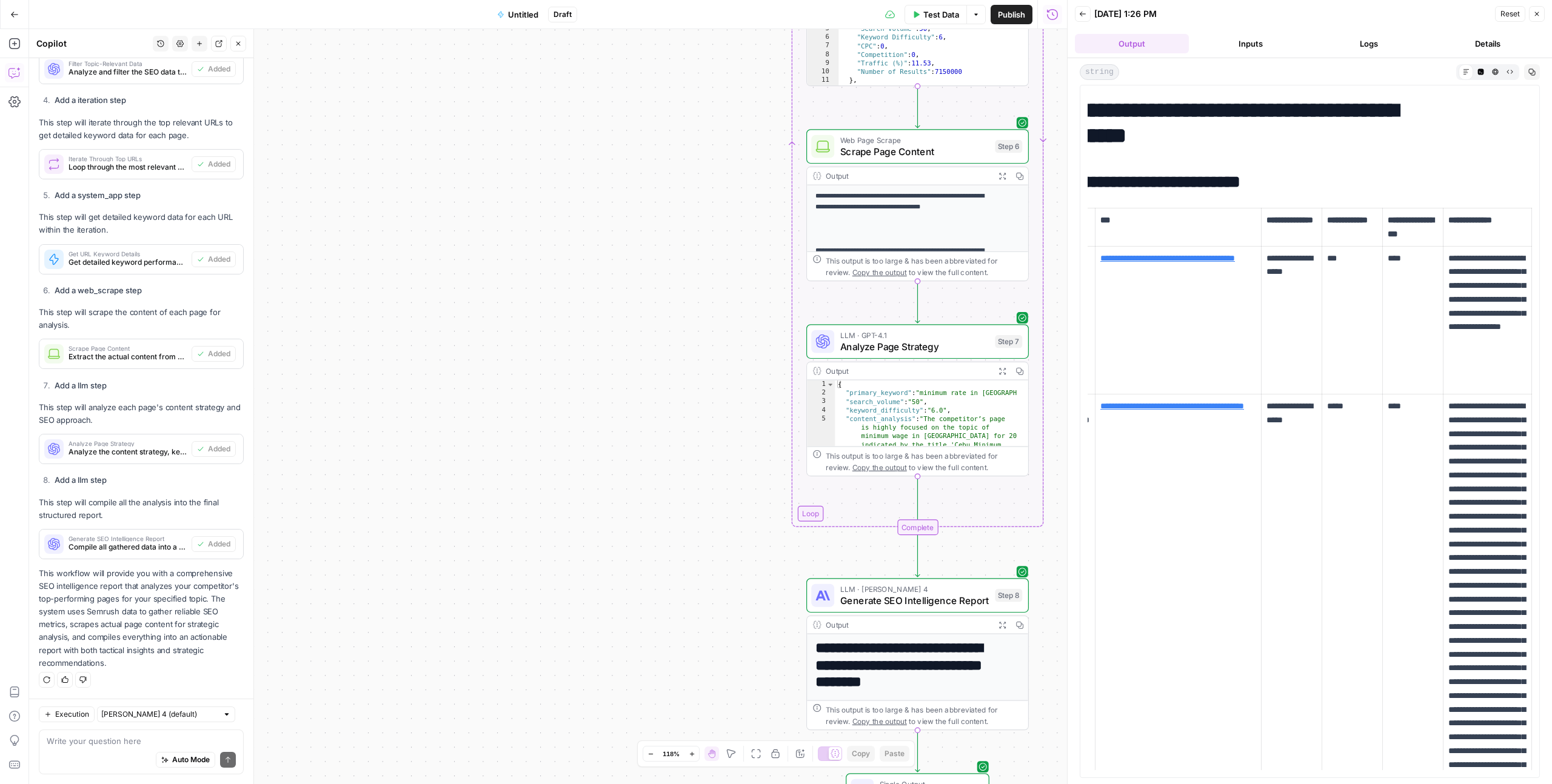
scroll to position [2663, 0]
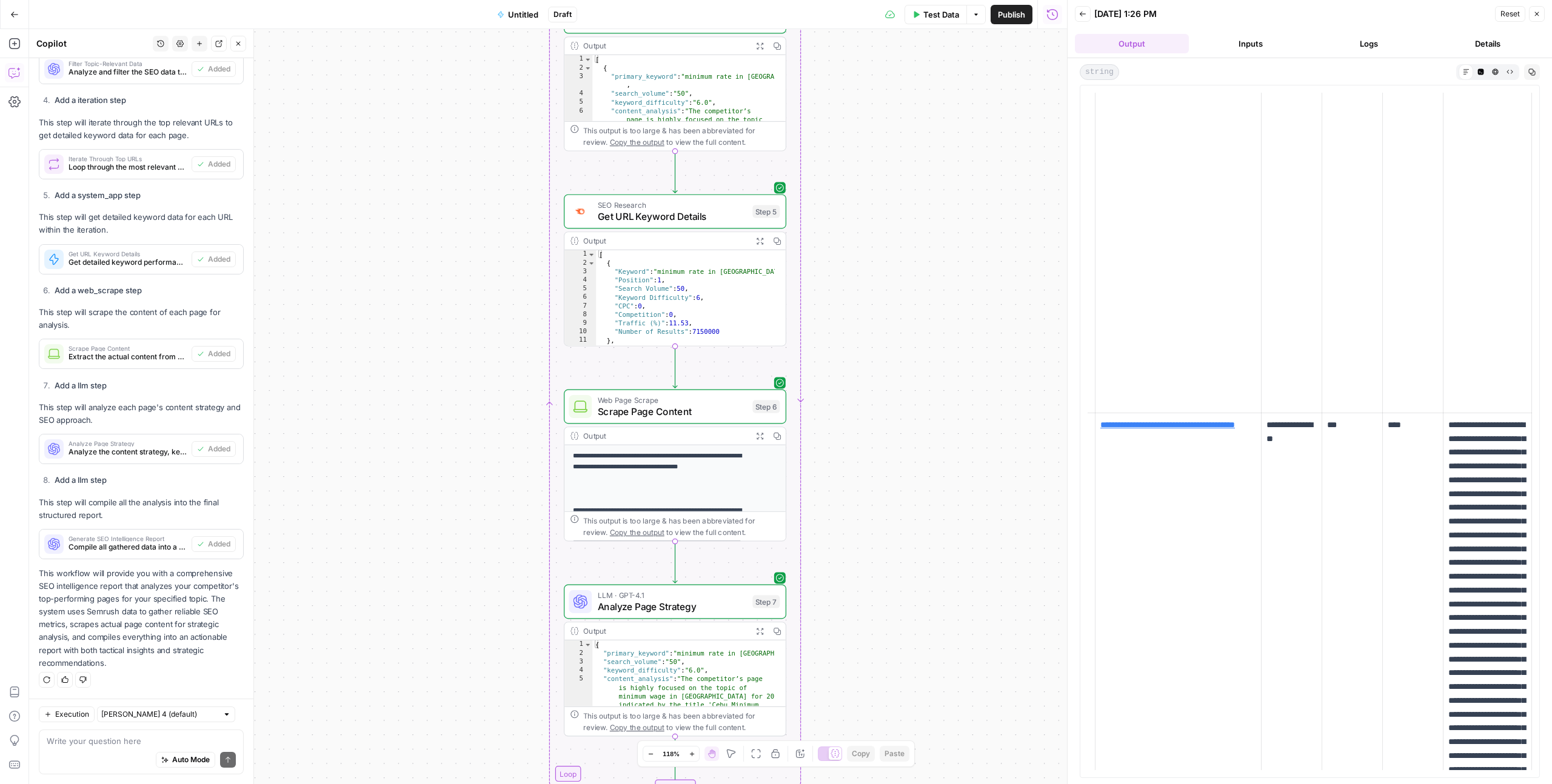
click at [363, 265] on div "Workflow Input Settings Inputs SEO Research Get Competitor's Top Organic Pages …" at bounding box center [548, 406] width 1038 height 755
